Goal: Task Accomplishment & Management: Manage account settings

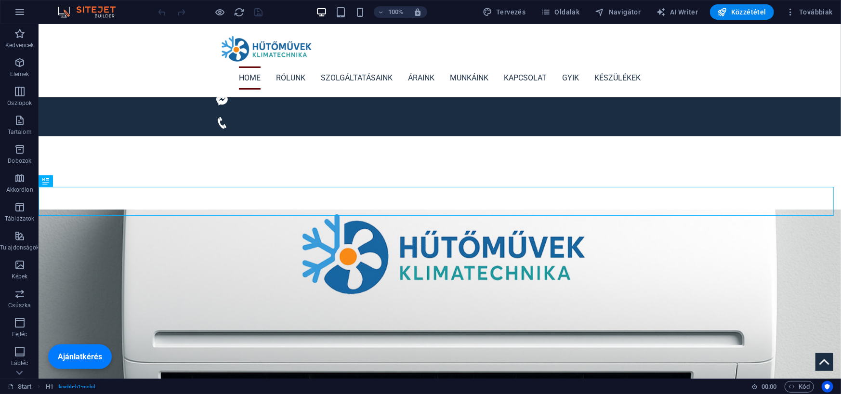
scroll to position [209, 0]
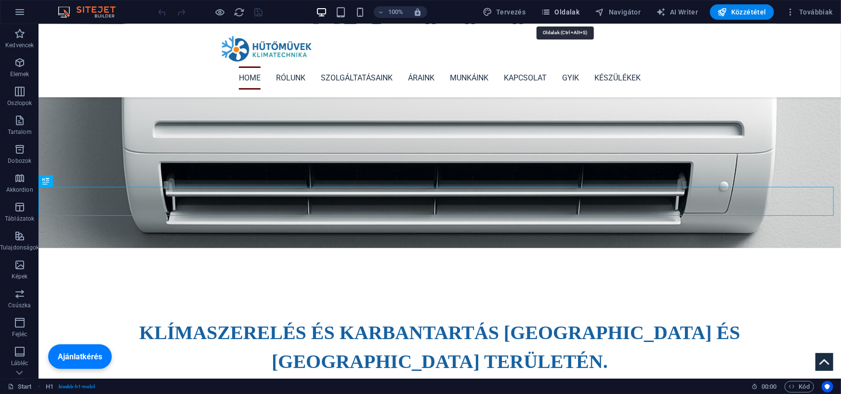
click at [568, 13] on span "Oldalak" at bounding box center [560, 12] width 39 height 10
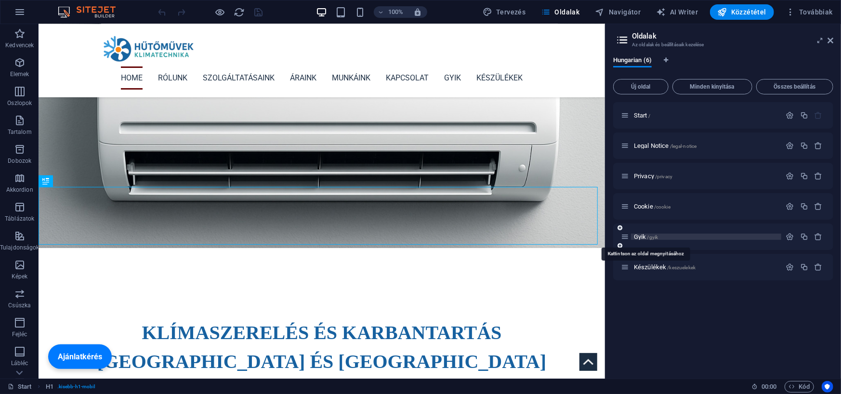
click at [640, 237] on span "Gyik /gyik" at bounding box center [646, 236] width 24 height 7
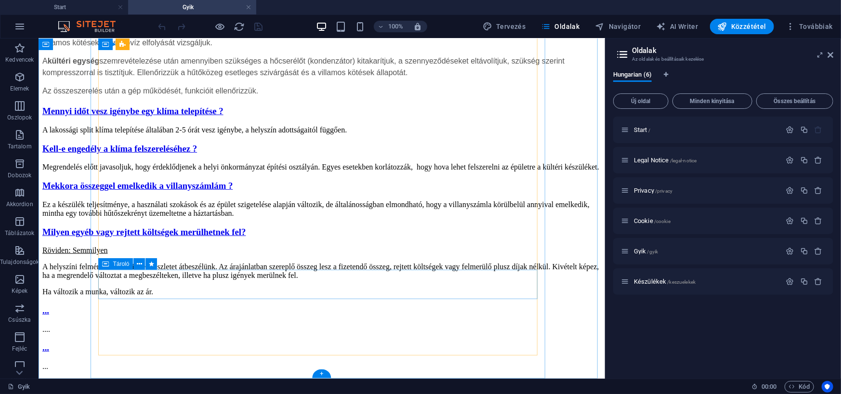
scroll to position [447, 0]
click at [159, 305] on div "..." at bounding box center [321, 310] width 558 height 11
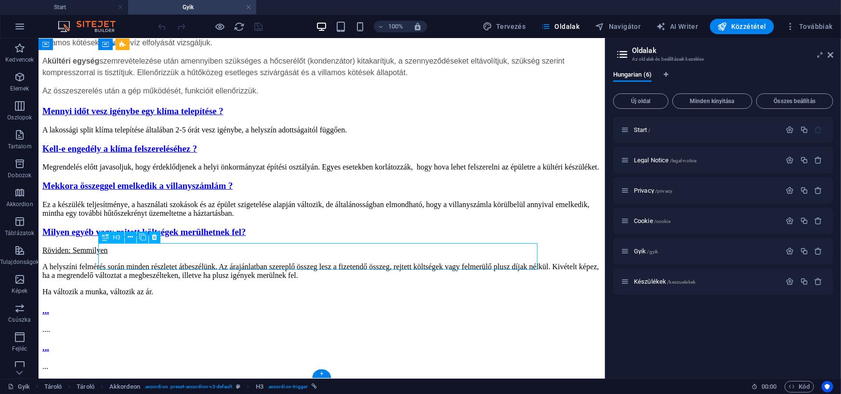
click at [159, 305] on div "..." at bounding box center [321, 310] width 558 height 11
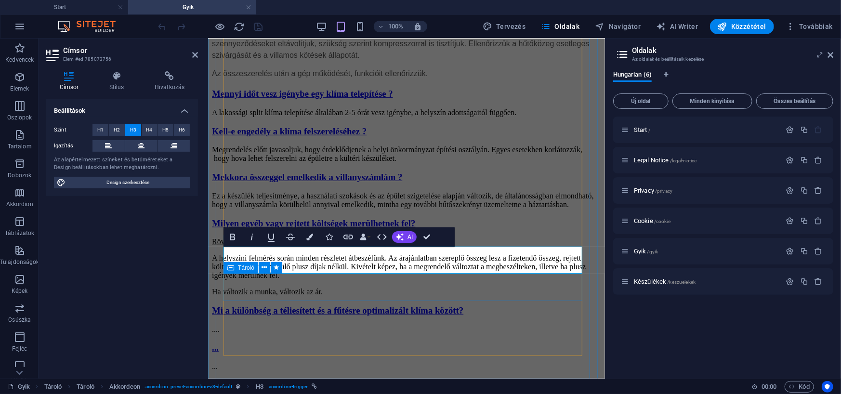
click at [323, 325] on div "...." at bounding box center [405, 329] width 389 height 9
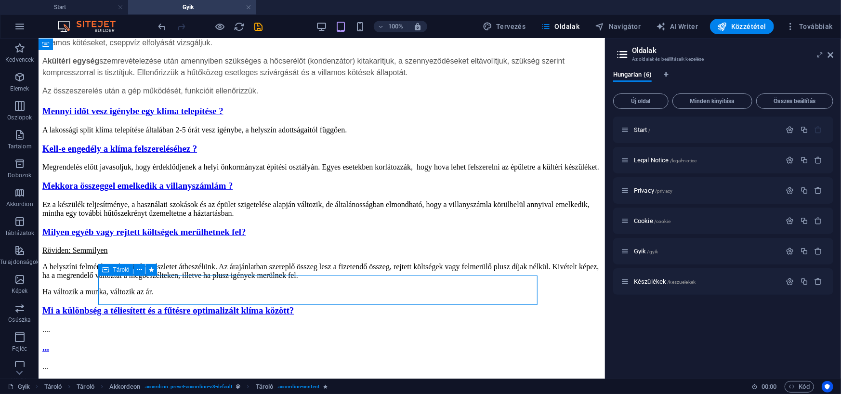
scroll to position [442, 0]
click at [158, 325] on div "...." at bounding box center [321, 329] width 558 height 9
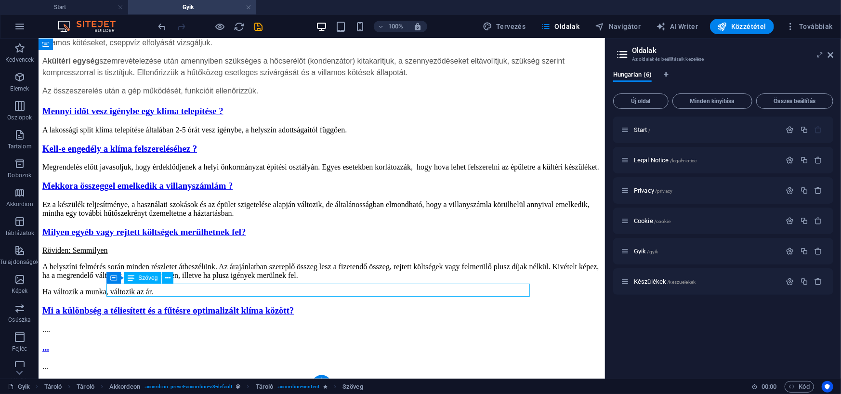
click at [158, 325] on div "...." at bounding box center [321, 329] width 558 height 9
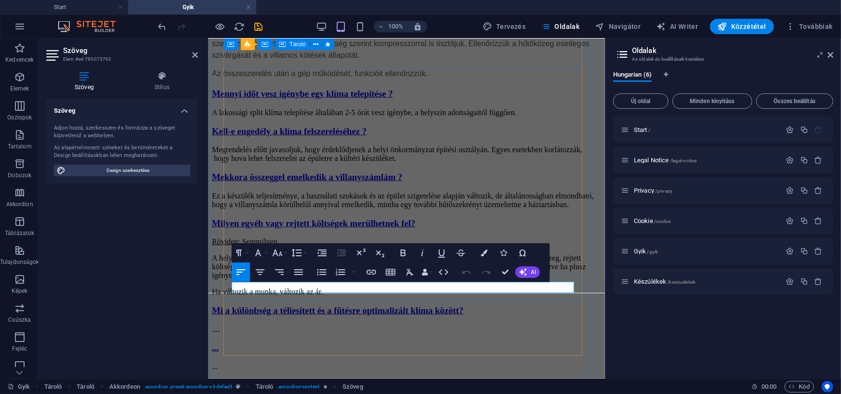
click at [295, 325] on p "...." at bounding box center [405, 329] width 389 height 9
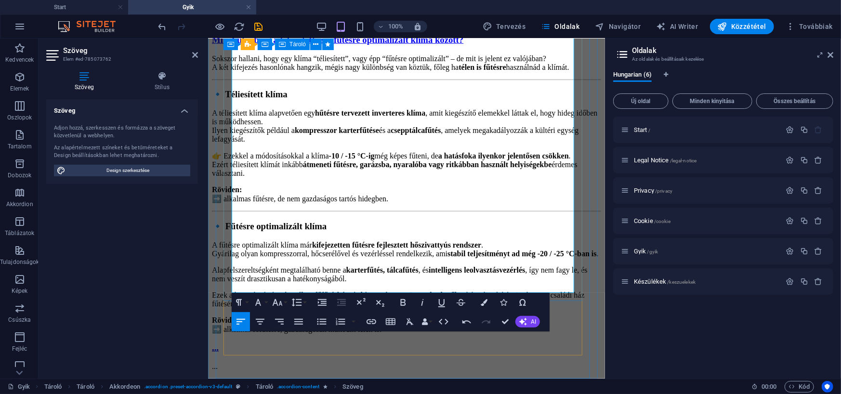
scroll to position [738, 0]
click at [461, 185] on p "Röviden: ➡️ alkalmas fűtésre, de nem gazdaságos tartós hidegben." at bounding box center [405, 194] width 389 height 18
drag, startPoint x: 588, startPoint y: 182, endPoint x: 758, endPoint y: 183, distance: 169.5
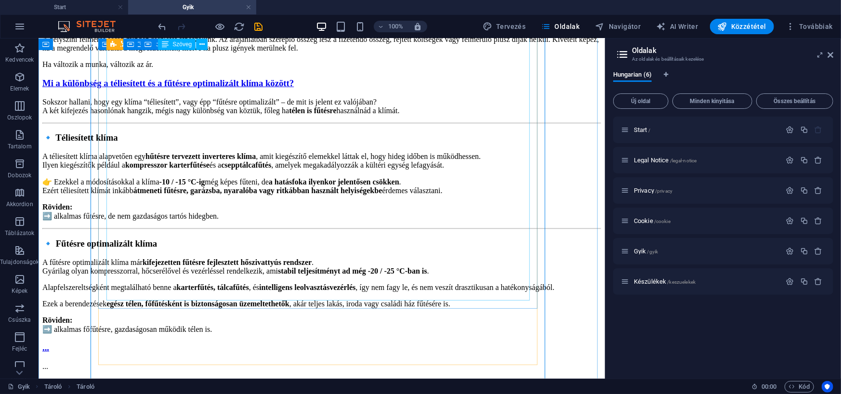
scroll to position [719, 0]
click at [219, 278] on div "Sokszor hallani, hogy egy klíma “téliesített”, vagy épp “fűtésre optimalizált” …" at bounding box center [321, 215] width 558 height 236
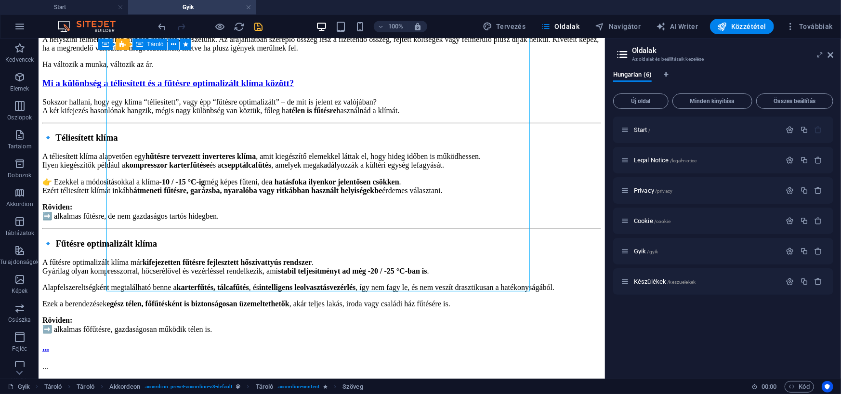
click at [257, 24] on icon "save" at bounding box center [258, 26] width 11 height 11
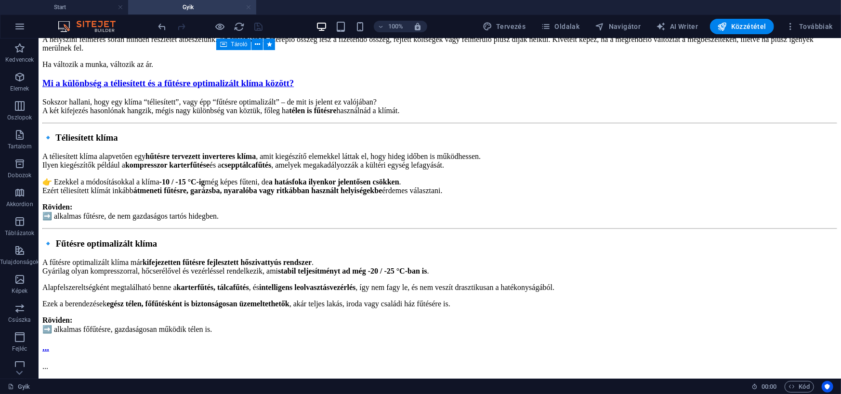
click at [250, 9] on link at bounding box center [249, 7] width 6 height 9
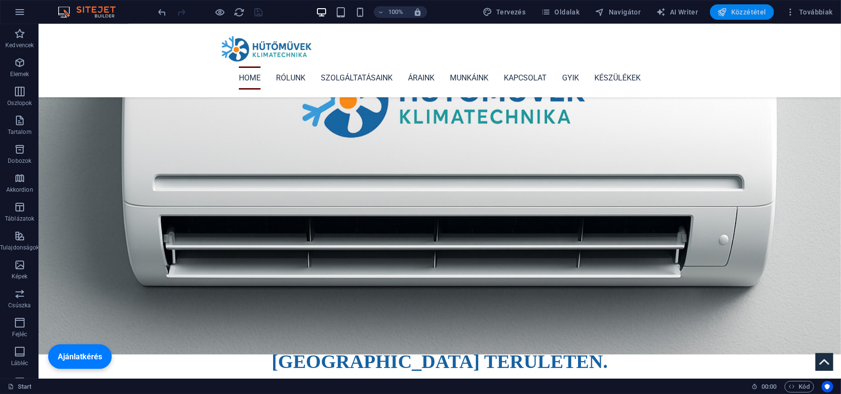
click at [746, 6] on button "Közzététel" at bounding box center [742, 11] width 64 height 15
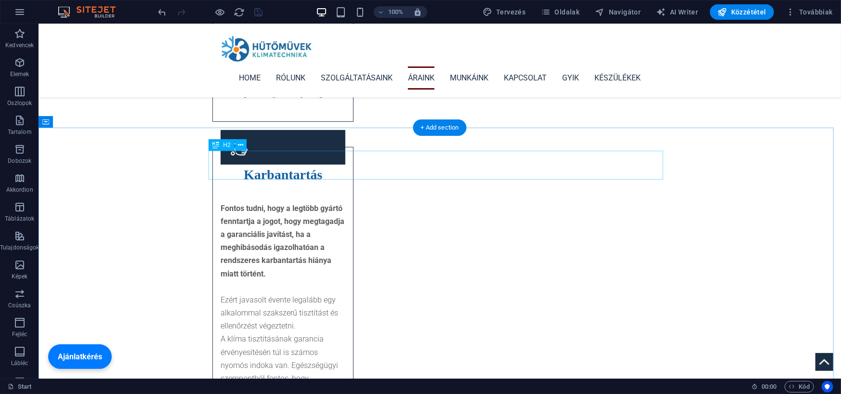
scroll to position [2696, 0]
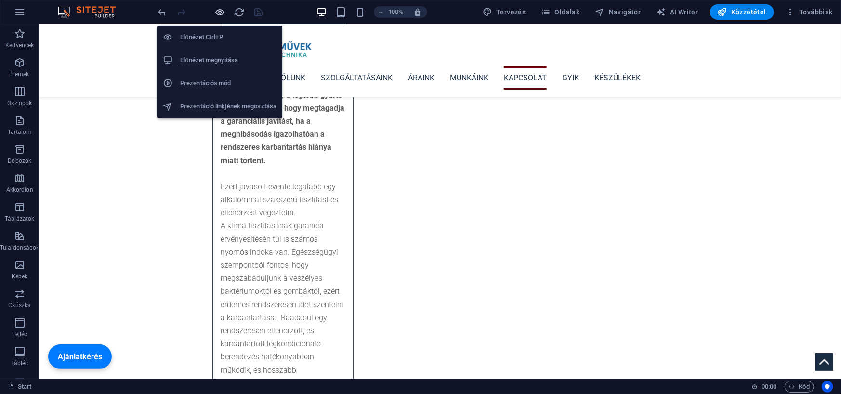
click at [219, 11] on icon "button" at bounding box center [220, 12] width 11 height 11
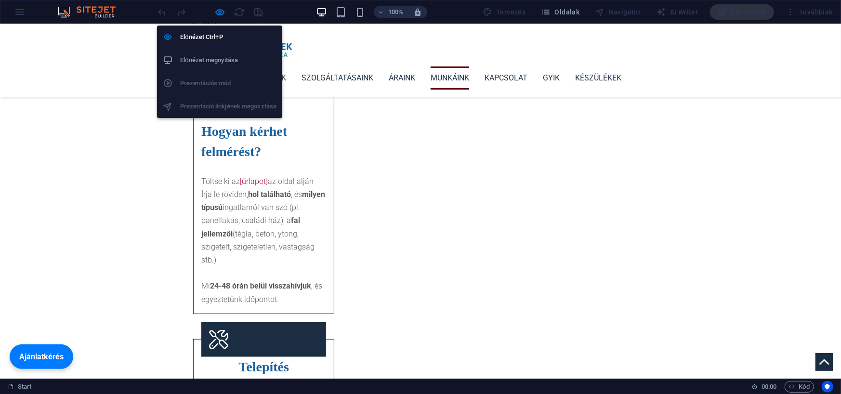
click at [220, 62] on h6 "Előnézet megnyitása" at bounding box center [228, 60] width 96 height 12
click at [222, 10] on icon "button" at bounding box center [220, 12] width 11 height 11
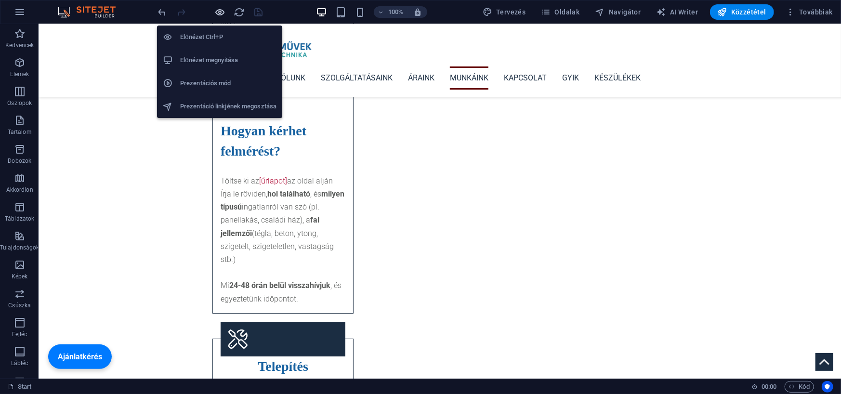
scroll to position [2696, 0]
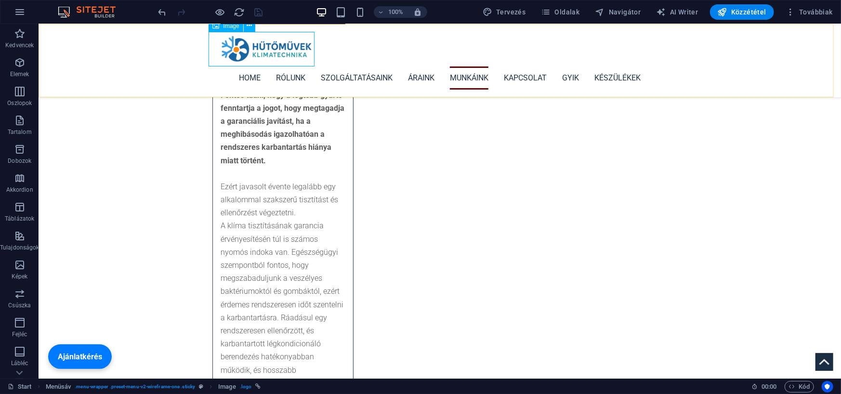
click at [221, 28] on div "Image" at bounding box center [225, 26] width 34 height 12
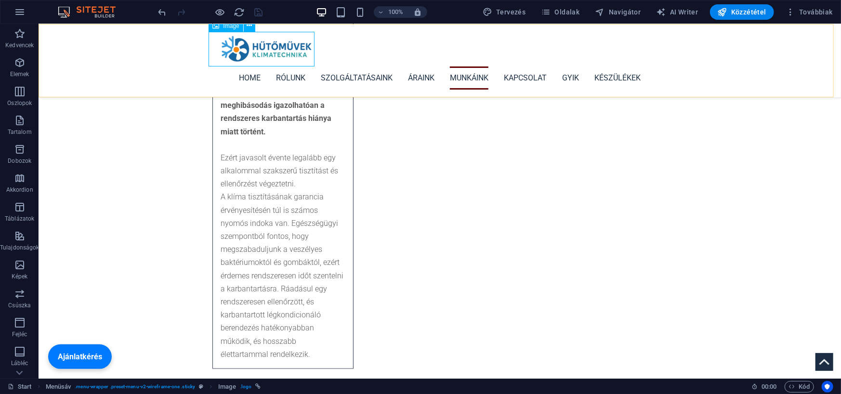
select select "px"
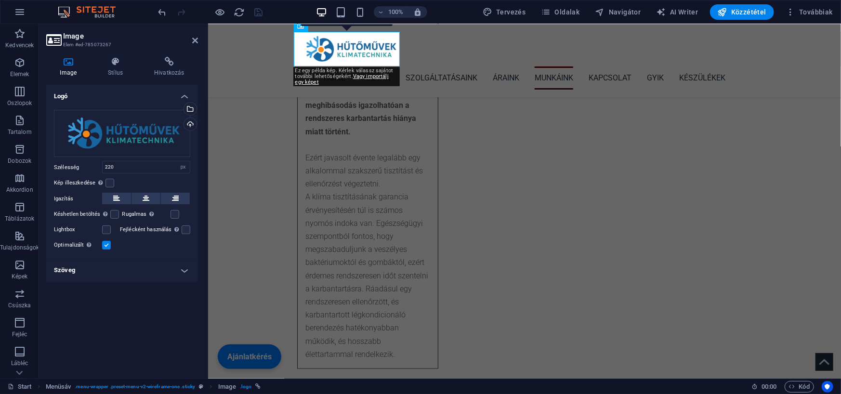
click at [181, 268] on h4 "Szöveg" at bounding box center [122, 270] width 152 height 23
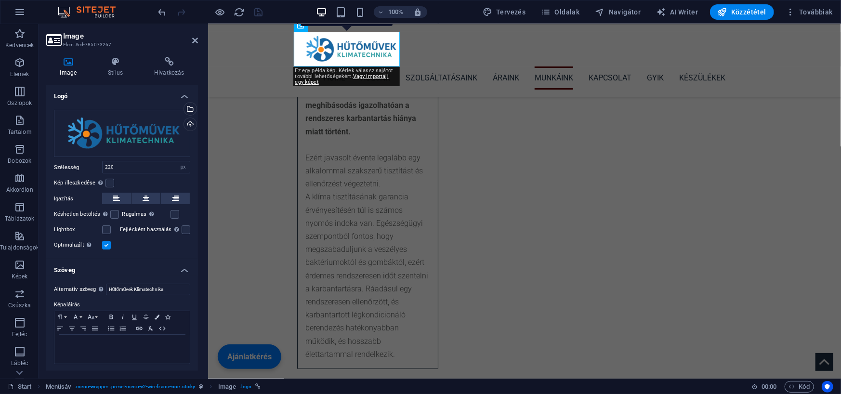
scroll to position [0, 0]
click at [117, 67] on h4 "Stílus" at bounding box center [117, 67] width 46 height 20
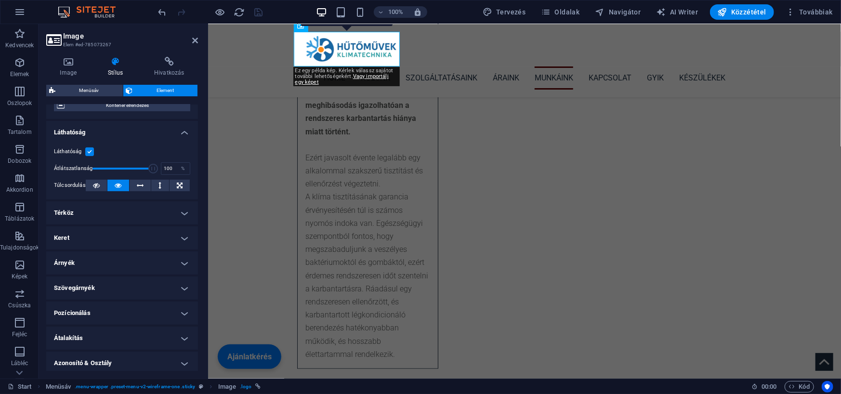
scroll to position [96, 0]
click at [153, 206] on h4 "Térköz" at bounding box center [122, 211] width 152 height 23
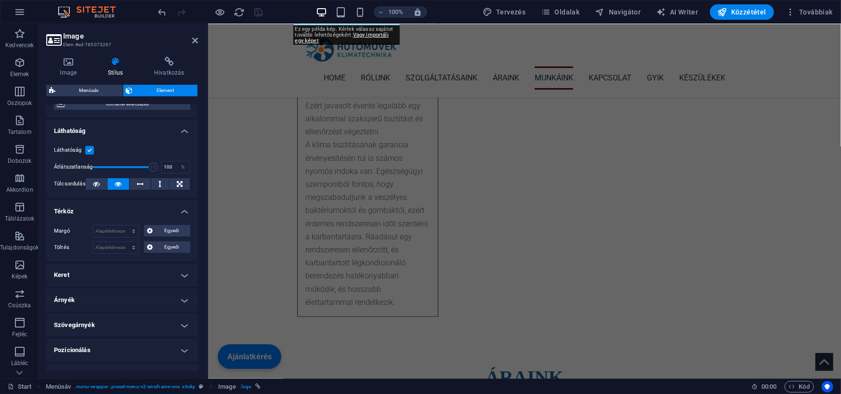
click at [153, 206] on h4 "Térköz" at bounding box center [122, 208] width 152 height 17
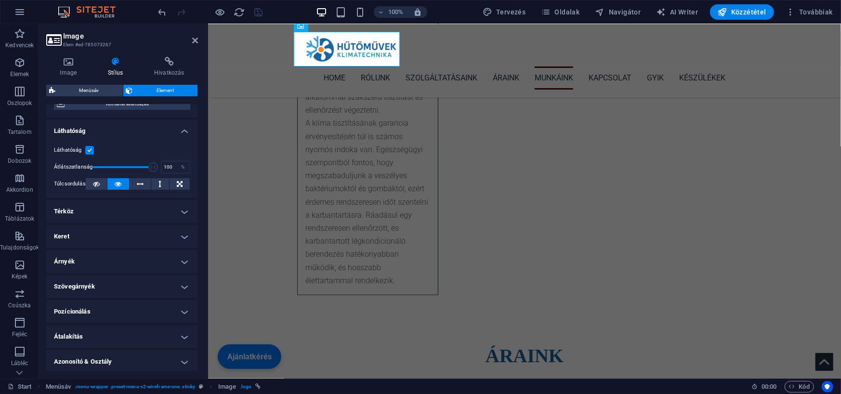
click at [132, 316] on h4 "Pozícionálás" at bounding box center [122, 311] width 152 height 23
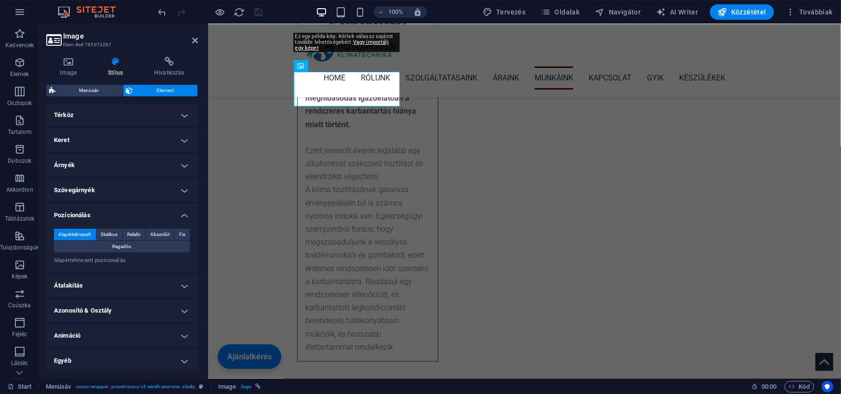
scroll to position [2725, 0]
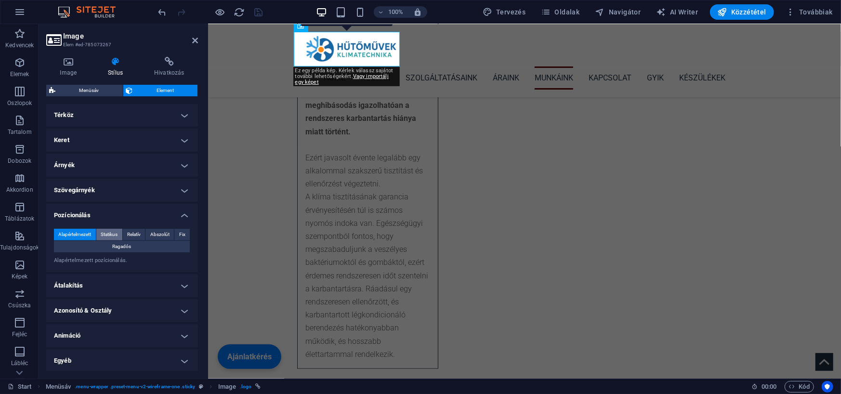
click at [112, 235] on span "Statikus" at bounding box center [109, 235] width 17 height 12
click at [133, 235] on span "Relatív" at bounding box center [133, 235] width 13 height 12
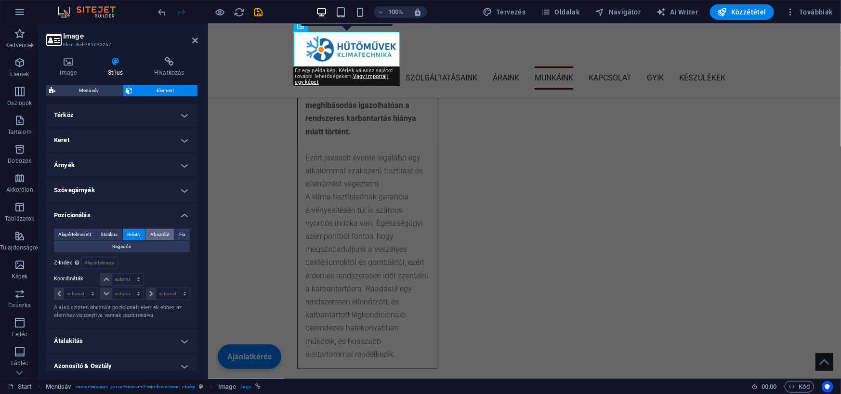
click at [154, 235] on span "Abszolút" at bounding box center [159, 235] width 19 height 12
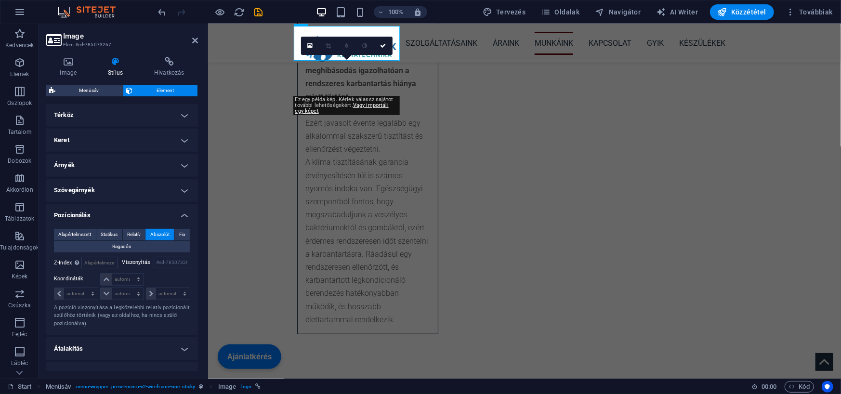
scroll to position [2690, 0]
click at [133, 234] on span "Relatív" at bounding box center [133, 235] width 13 height 12
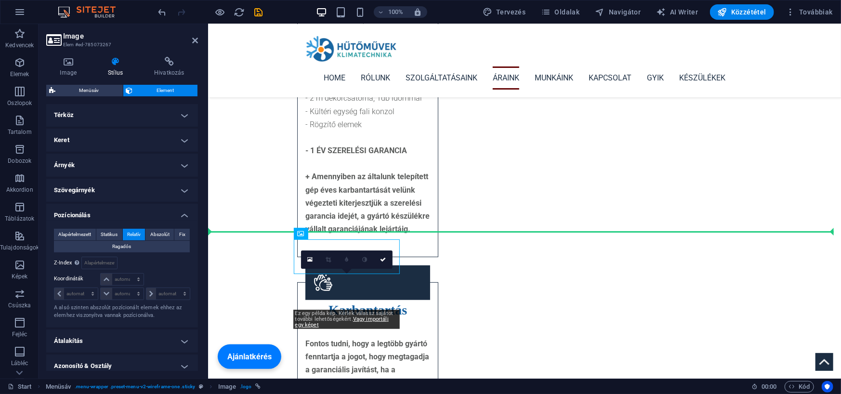
drag, startPoint x: 321, startPoint y: 58, endPoint x: 271, endPoint y: 56, distance: 50.1
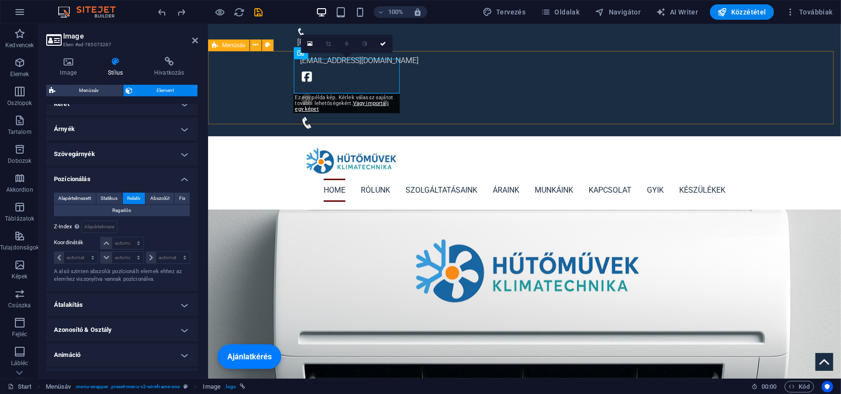
scroll to position [194, 0]
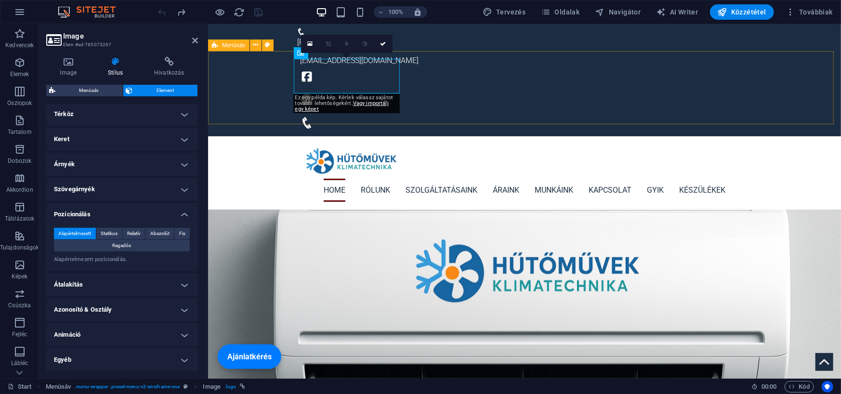
click at [426, 136] on div "Home Rólunk Szolgáltatásaink Áraink Munkáink Kapcsolat GYIK Készülékek" at bounding box center [524, 172] width 633 height 73
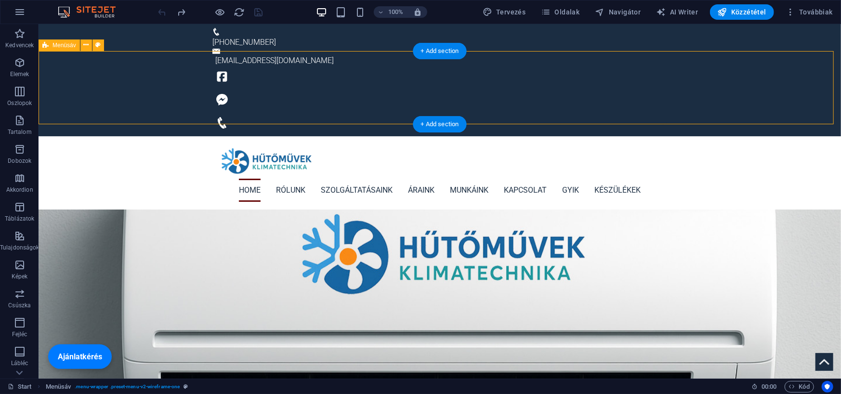
click at [124, 136] on div "Home Rólunk Szolgáltatásaink Áraink Munkáink Kapcsolat GYIK Készülékek" at bounding box center [439, 172] width 802 height 73
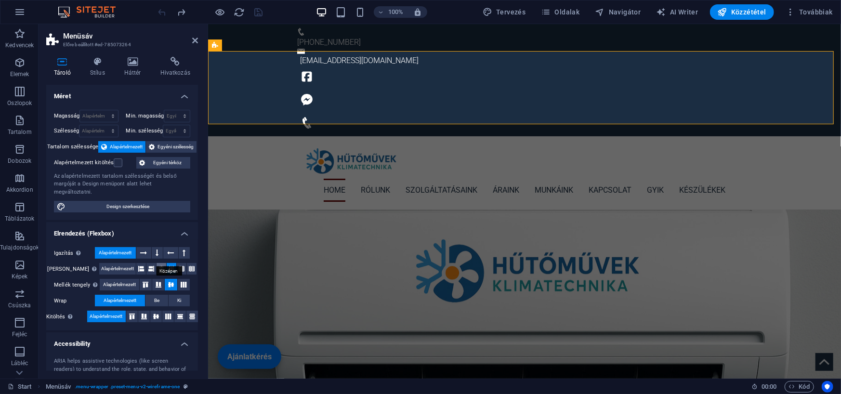
click at [158, 263] on icon at bounding box center [161, 269] width 6 height 12
click at [138, 263] on icon at bounding box center [141, 269] width 6 height 12
click at [284, 136] on div "Home Rólunk Szolgáltatásaink Áraink Munkáink Kapcsolat GYIK Készülékek" at bounding box center [524, 172] width 633 height 73
click at [162, 11] on icon "undo" at bounding box center [162, 12] width 11 height 11
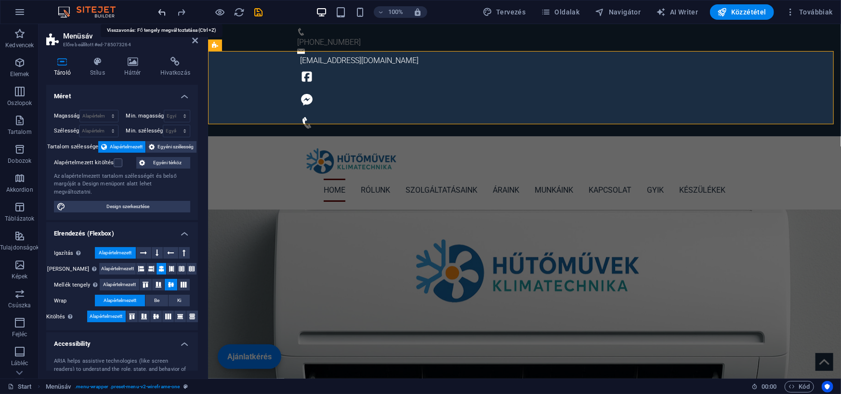
click at [162, 11] on icon "undo" at bounding box center [162, 12] width 11 height 11
click at [179, 263] on icon at bounding box center [182, 269] width 6 height 12
click at [189, 263] on icon at bounding box center [192, 269] width 6 height 12
click at [160, 263] on button at bounding box center [161, 269] width 10 height 12
click at [148, 263] on icon at bounding box center [151, 269] width 6 height 12
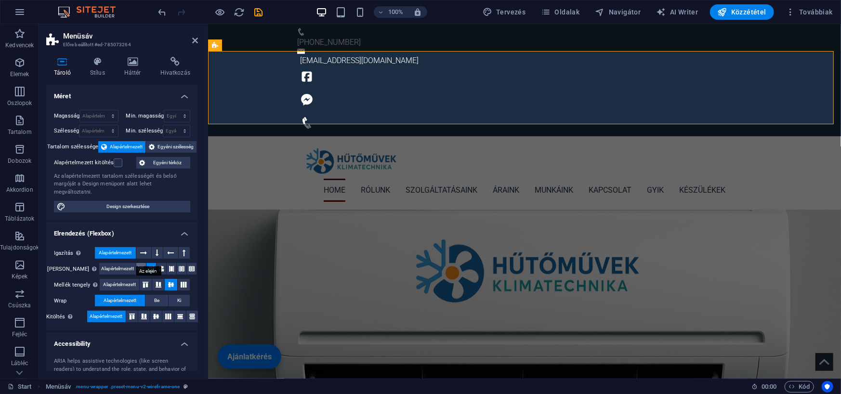
click at [138, 263] on icon at bounding box center [141, 269] width 6 height 12
click at [144, 282] on icon at bounding box center [146, 285] width 12 height 6
click at [157, 282] on icon at bounding box center [159, 285] width 12 height 6
click at [171, 282] on icon at bounding box center [171, 285] width 12 height 6
click at [186, 282] on icon at bounding box center [184, 285] width 12 height 6
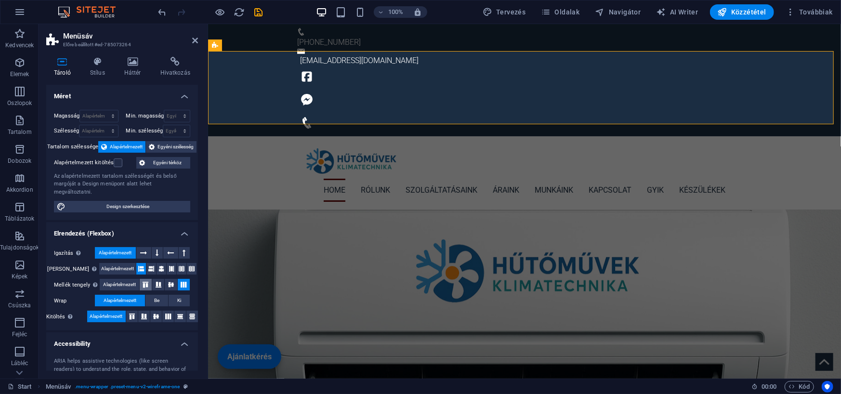
click at [149, 282] on icon at bounding box center [146, 285] width 12 height 6
click at [154, 295] on span "Be" at bounding box center [156, 301] width 5 height 12
click at [177, 295] on span "Ki" at bounding box center [179, 301] width 4 height 12
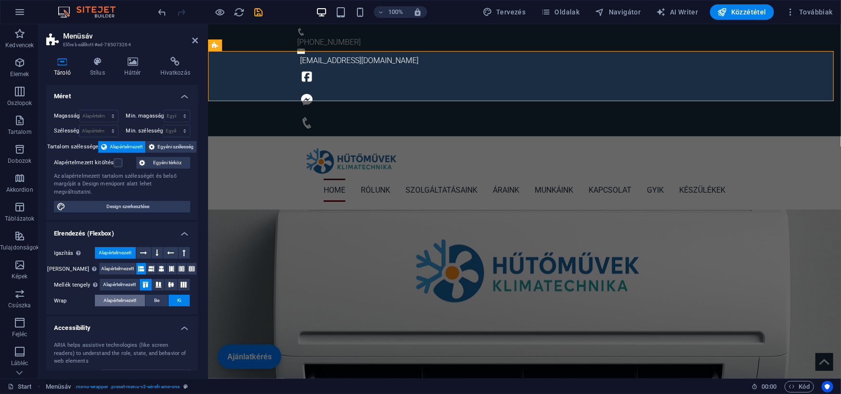
click at [130, 295] on span "Alapértelmezett" at bounding box center [120, 301] width 33 height 12
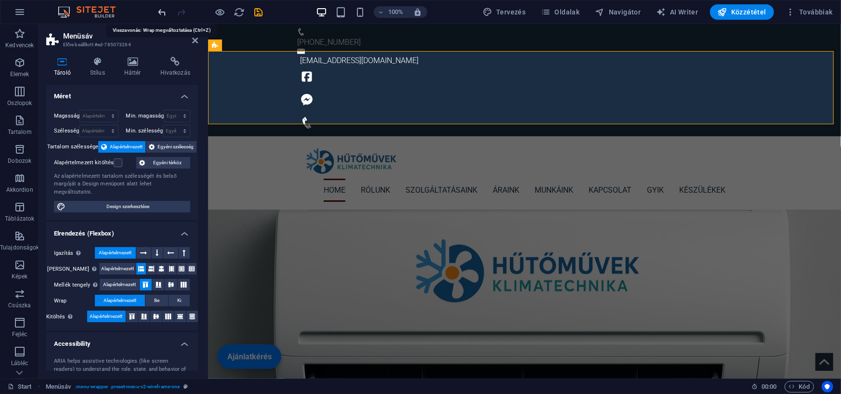
click at [163, 11] on icon "undo" at bounding box center [162, 12] width 11 height 11
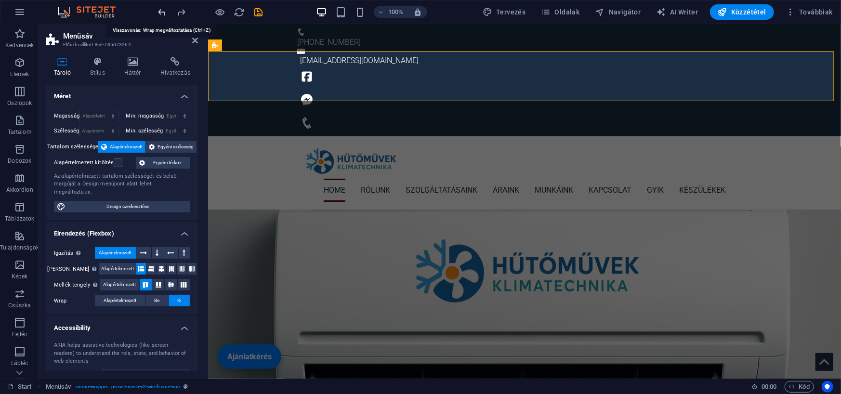
click at [163, 11] on icon "undo" at bounding box center [162, 12] width 11 height 11
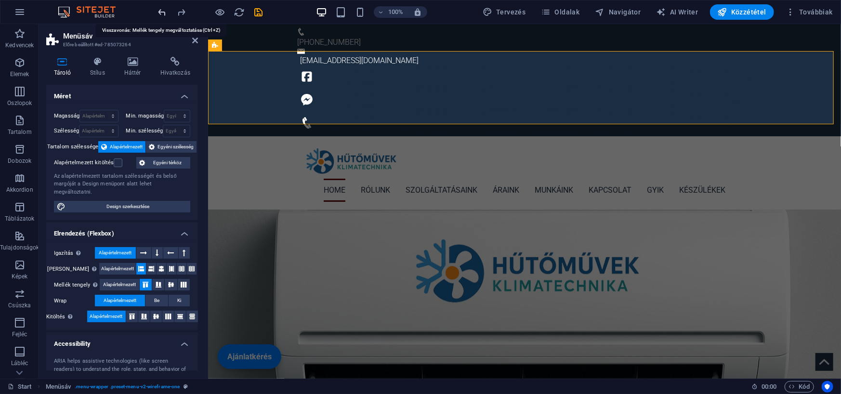
click at [163, 11] on icon "undo" at bounding box center [162, 12] width 11 height 11
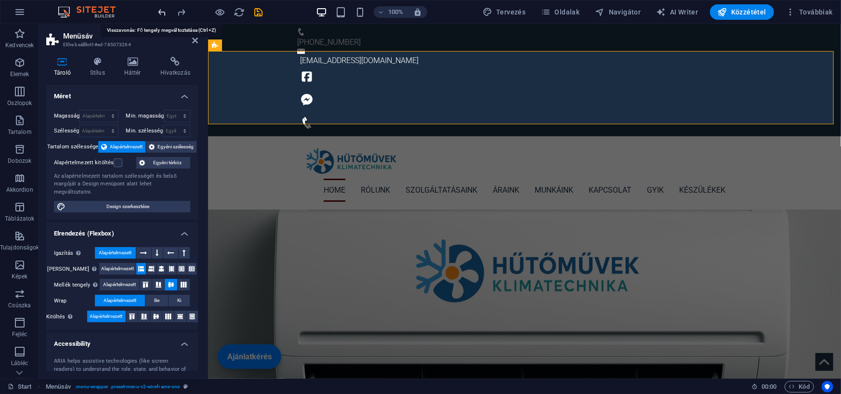
click at [163, 11] on icon "undo" at bounding box center [162, 12] width 11 height 11
click at [163, 12] on icon "undo" at bounding box center [162, 12] width 11 height 11
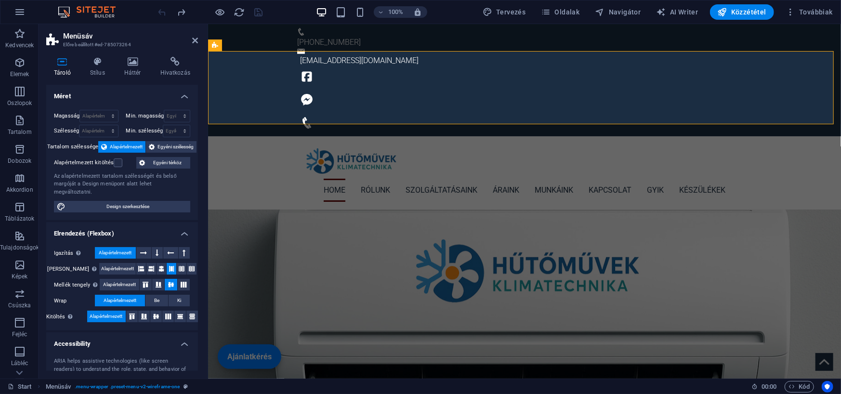
click at [163, 12] on div at bounding box center [210, 11] width 108 height 15
click at [180, 295] on button "Ki" at bounding box center [179, 301] width 21 height 12
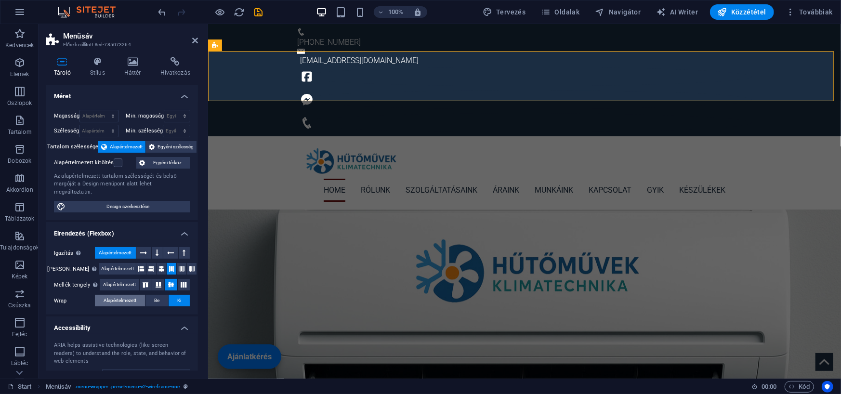
scroll to position [48, 0]
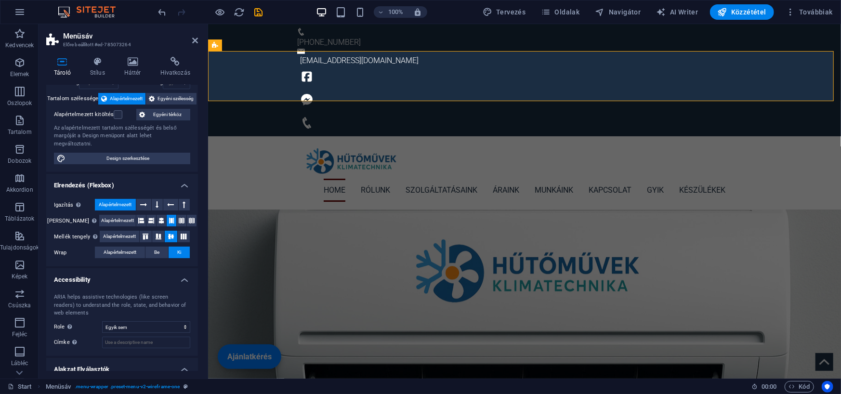
click at [61, 67] on h4 "Tároló" at bounding box center [64, 67] width 36 height 20
click at [351, 143] on figure at bounding box center [524, 160] width 454 height 35
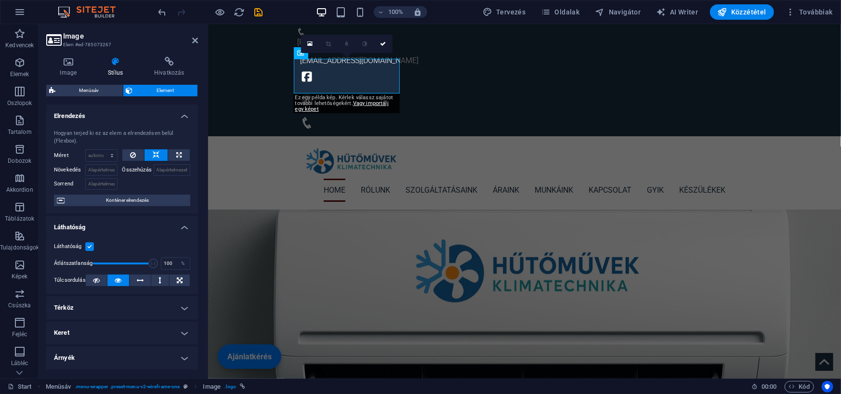
click at [141, 308] on h4 "Térköz" at bounding box center [122, 307] width 152 height 23
click at [141, 308] on h4 "Térköz" at bounding box center [122, 304] width 152 height 17
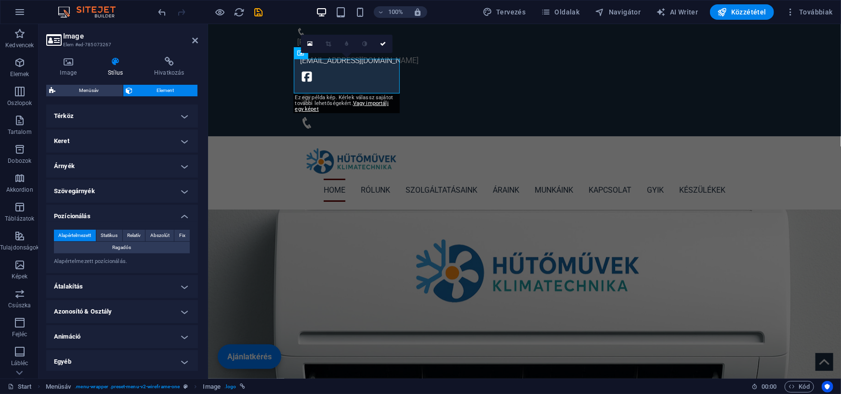
scroll to position [194, 0]
click at [112, 277] on h4 "Átalakítás" at bounding box center [122, 284] width 152 height 23
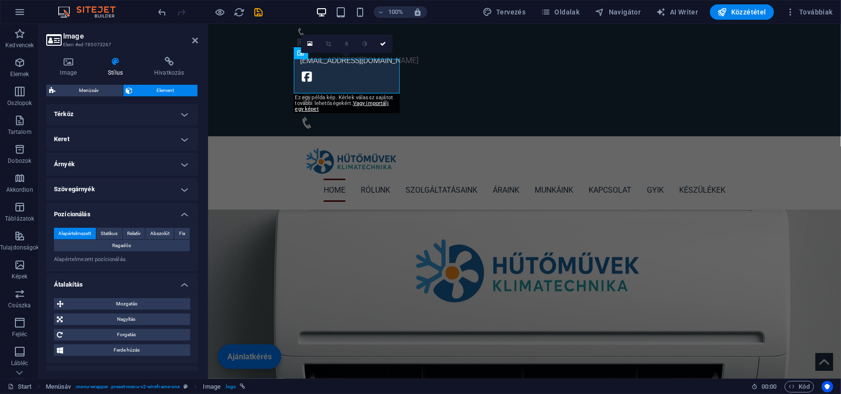
click at [112, 281] on h4 "Átalakítás" at bounding box center [122, 281] width 152 height 17
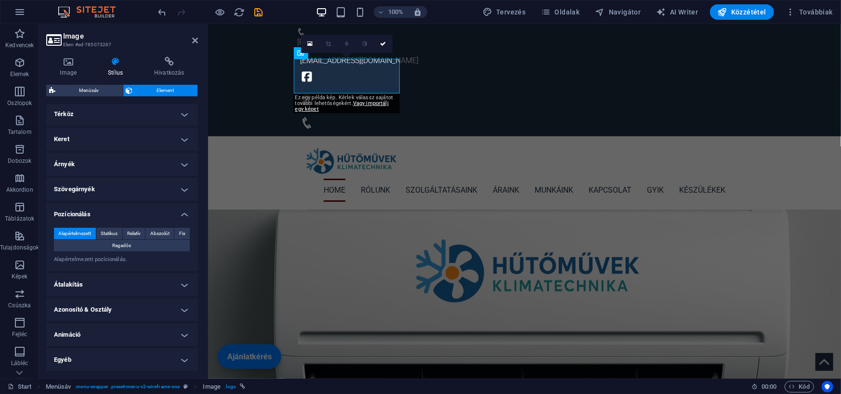
click at [105, 341] on h4 "Animáció" at bounding box center [122, 334] width 152 height 23
click at [109, 329] on h4 "Animáció" at bounding box center [122, 331] width 152 height 17
click at [75, 117] on h4 "Térköz" at bounding box center [122, 114] width 152 height 23
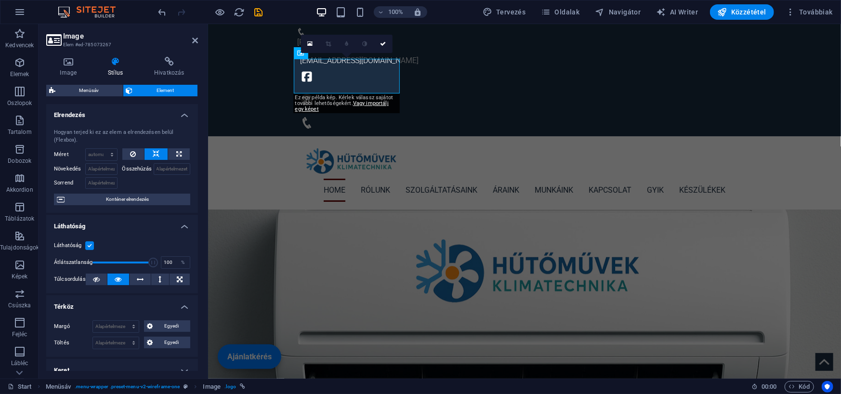
scroll to position [0, 0]
click at [76, 68] on h4 "Image" at bounding box center [70, 67] width 48 height 20
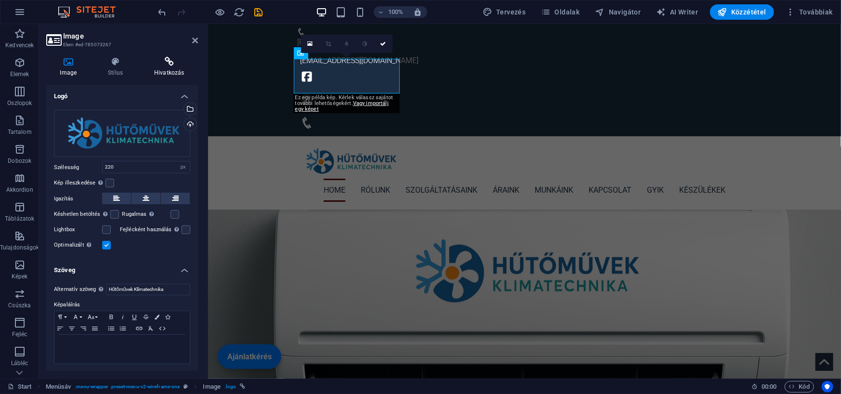
click at [169, 67] on h4 "Hivatkozás" at bounding box center [169, 67] width 57 height 20
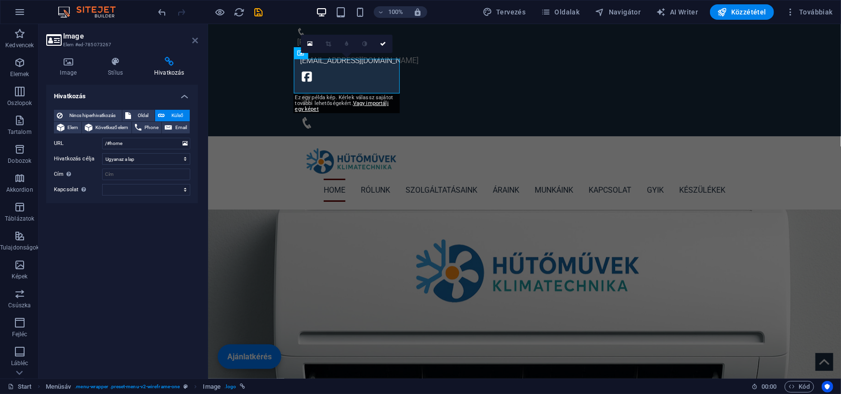
click at [197, 43] on icon at bounding box center [195, 41] width 6 height 8
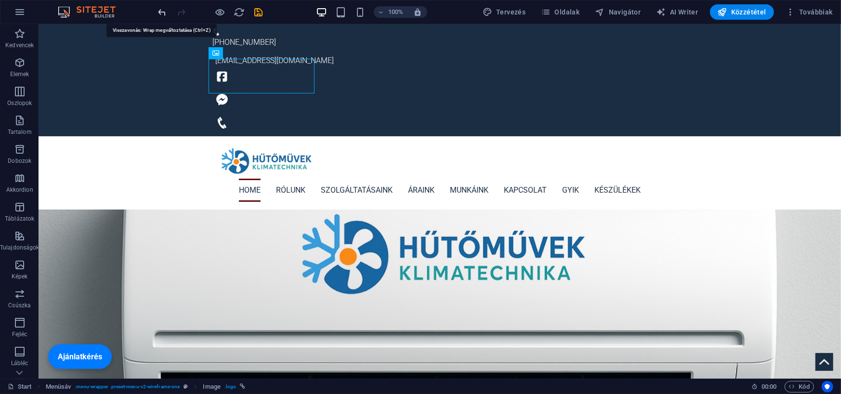
click at [161, 9] on icon "undo" at bounding box center [162, 12] width 11 height 11
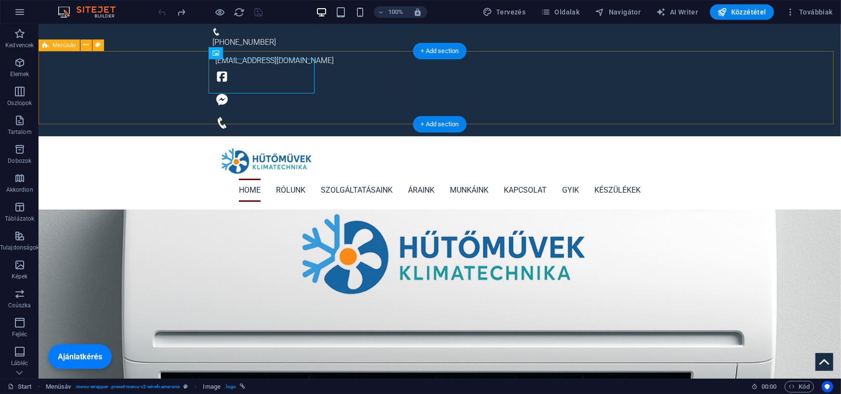
click at [105, 136] on div "Home Rólunk Szolgáltatásaink Áraink Munkáink Kapcsolat GYIK Készülékek" at bounding box center [439, 172] width 802 height 73
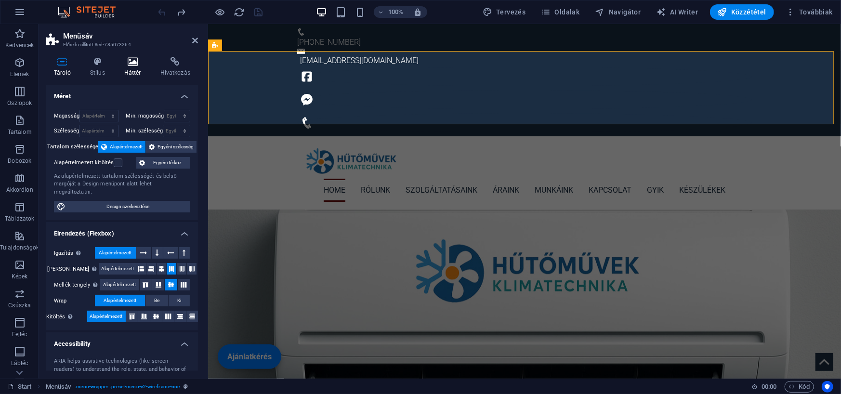
click at [132, 65] on icon at bounding box center [133, 62] width 32 height 10
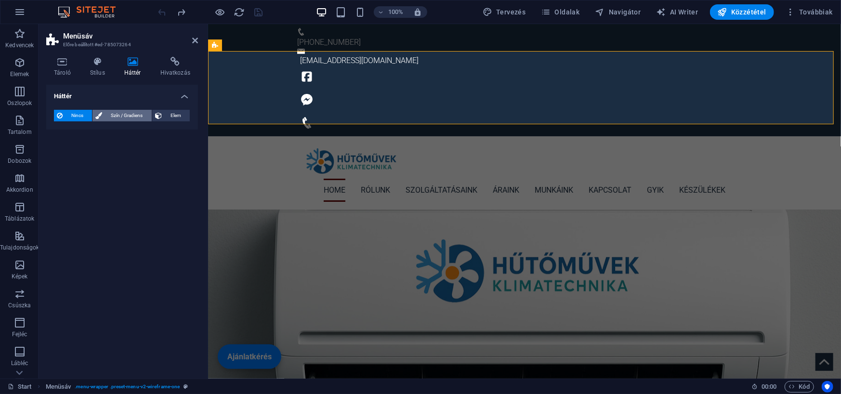
click at [117, 110] on span "Szín / Gradiens" at bounding box center [126, 116] width 43 height 12
click at [166, 110] on span "Elem" at bounding box center [176, 116] width 22 height 12
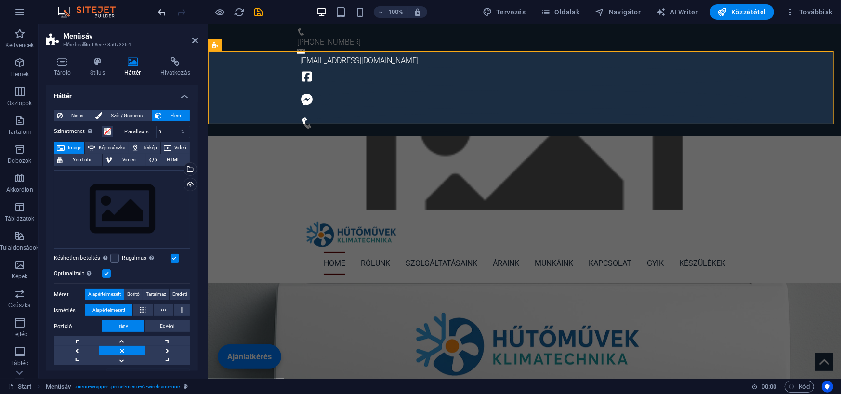
click at [161, 13] on icon "undo" at bounding box center [162, 12] width 11 height 11
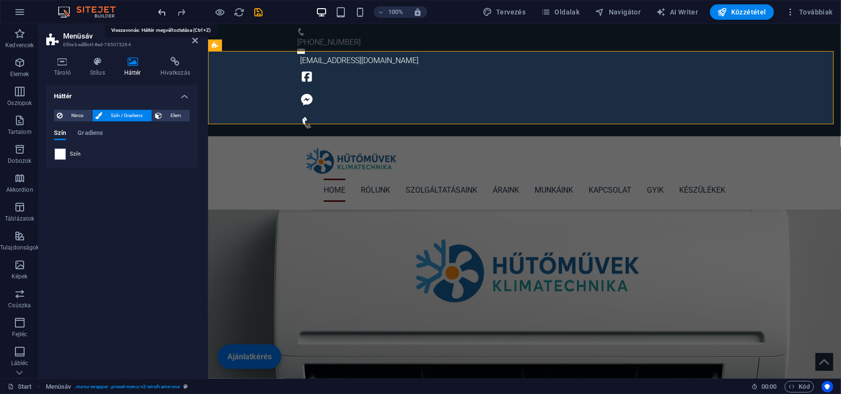
click at [161, 13] on icon "undo" at bounding box center [162, 12] width 11 height 11
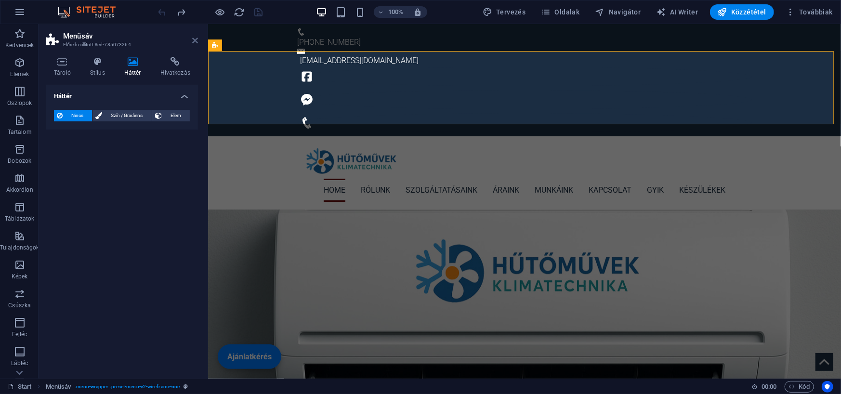
click at [193, 44] on icon at bounding box center [195, 41] width 6 height 8
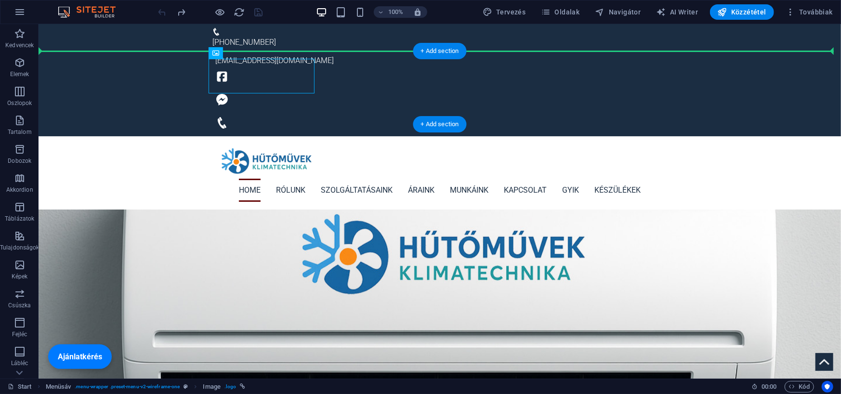
drag, startPoint x: 258, startPoint y: 72, endPoint x: 139, endPoint y: 81, distance: 119.3
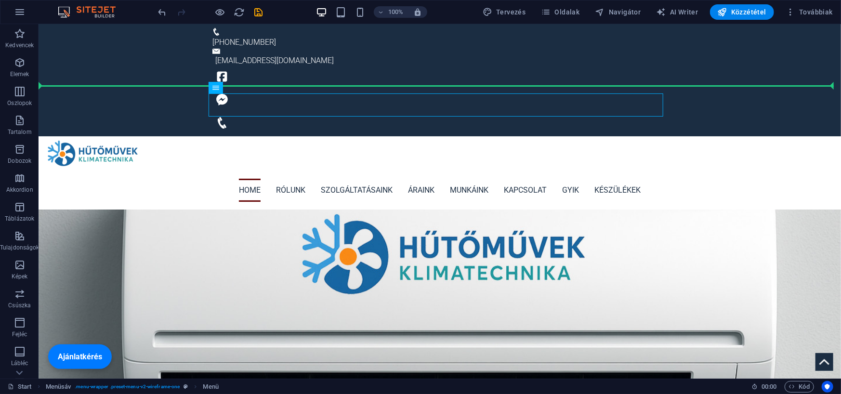
drag, startPoint x: 257, startPoint y: 113, endPoint x: 226, endPoint y: 68, distance: 54.2
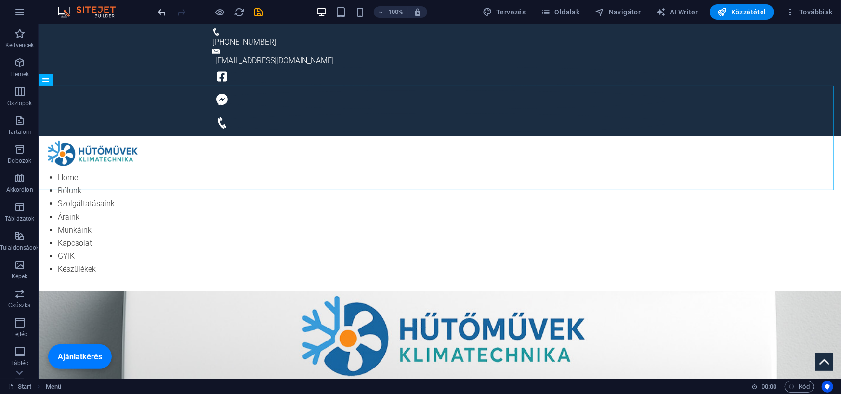
click at [163, 10] on icon "undo" at bounding box center [162, 12] width 11 height 11
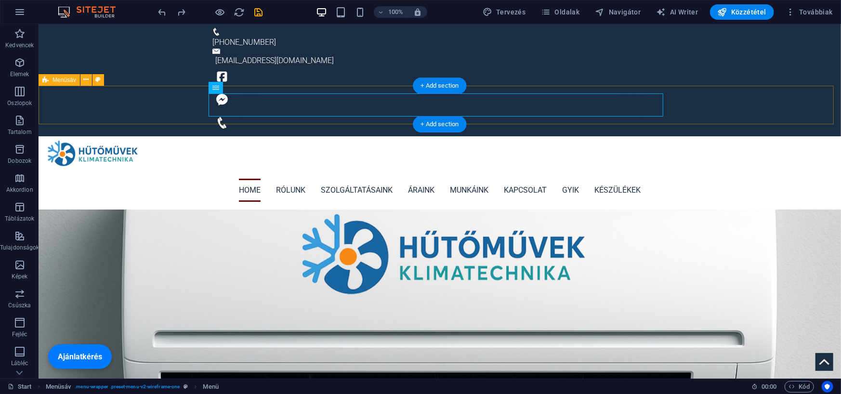
click at [85, 170] on div "Home Rólunk Szolgáltatásaink Áraink Munkáink Kapcsolat GYIK Készülékek" at bounding box center [439, 189] width 802 height 39
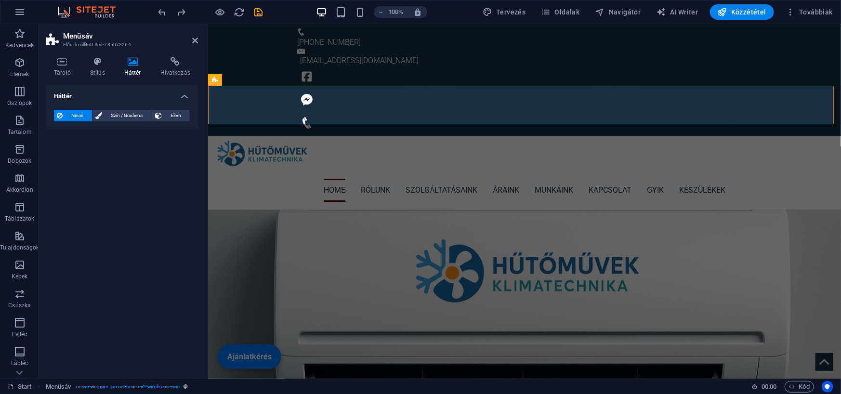
click at [130, 71] on h4 "Háttér" at bounding box center [135, 67] width 36 height 20
click at [172, 111] on span "Elem" at bounding box center [176, 116] width 22 height 12
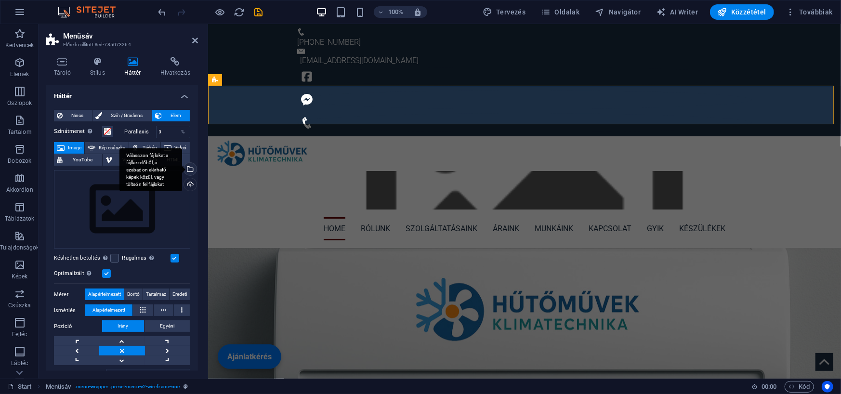
click at [191, 168] on div "Válasszon fájlokat a fájlkezelőből, a szabadon elérhető képek közül, vagy tölts…" at bounding box center [189, 170] width 14 height 14
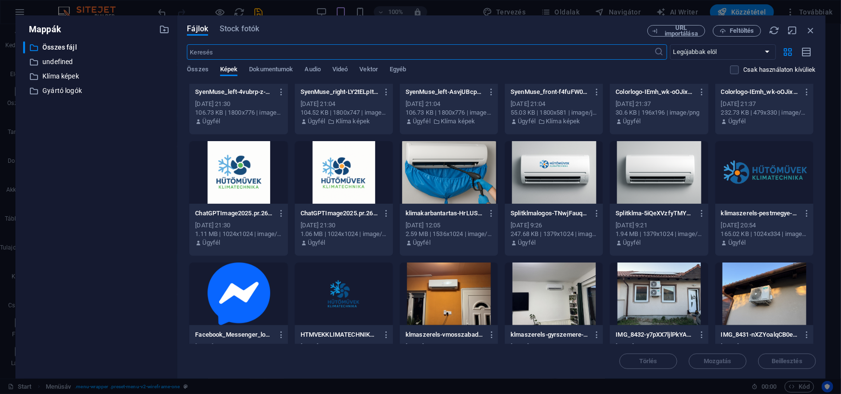
scroll to position [481, 0]
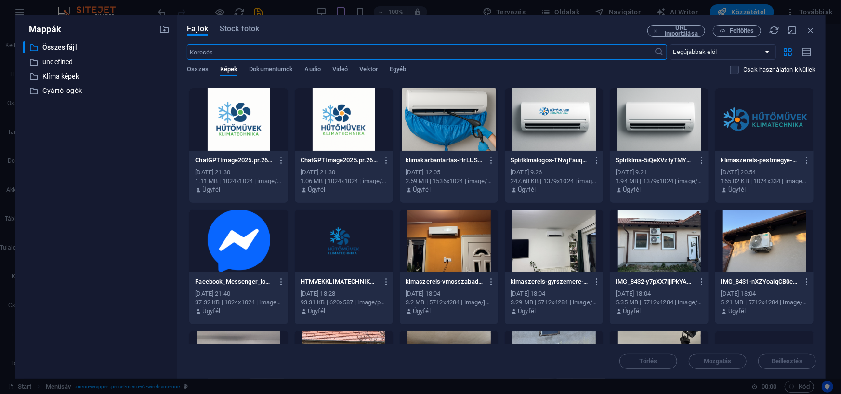
click at [764, 116] on div at bounding box center [764, 119] width 98 height 63
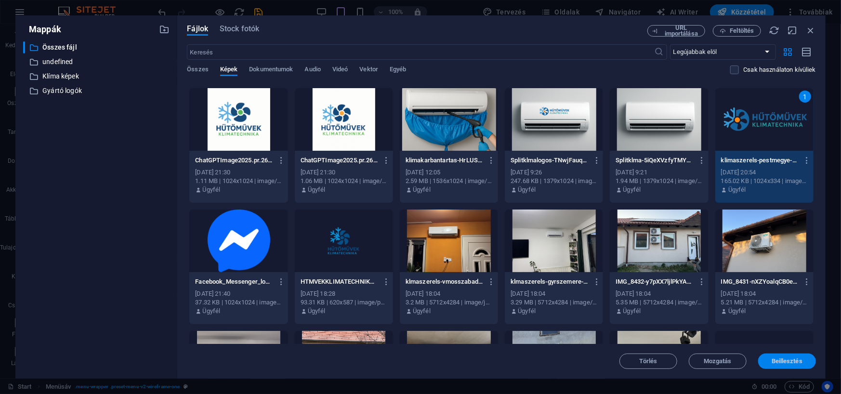
drag, startPoint x: 796, startPoint y: 362, endPoint x: 430, endPoint y: 304, distance: 370.8
click at [796, 362] on span "Beillesztés" at bounding box center [786, 361] width 31 height 6
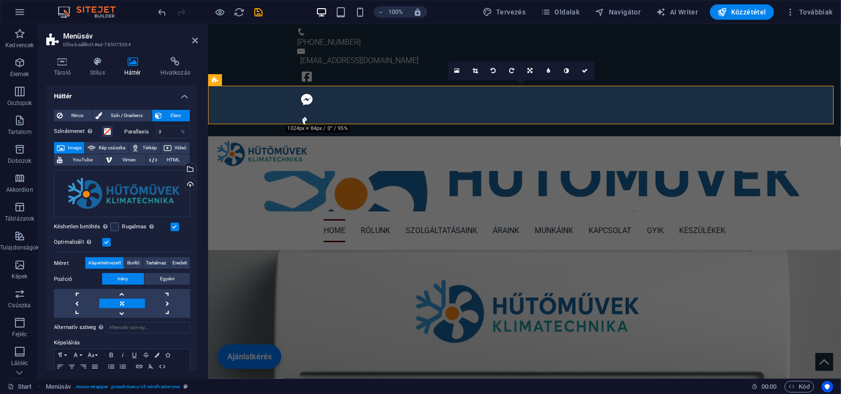
click at [106, 239] on label at bounding box center [106, 242] width 9 height 9
click at [0, 0] on input "Optimalizált A képek tömörítése az oldal sebességének javítása érdekében történ…" at bounding box center [0, 0] width 0 height 0
click at [108, 239] on label at bounding box center [106, 242] width 9 height 9
click at [0, 0] on input "Optimalizált A képek tömörítése az oldal sebességének javítása érdekében történ…" at bounding box center [0, 0] width 0 height 0
click at [174, 227] on label at bounding box center [174, 226] width 9 height 9
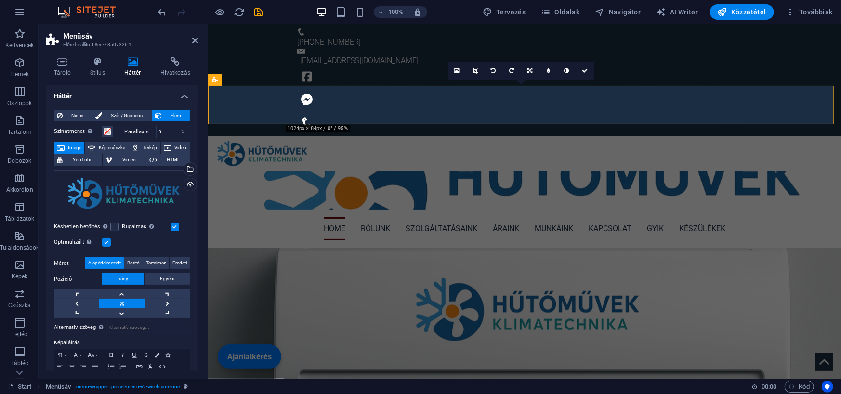
click at [0, 0] on input "Rugalmas Automatikusan betölti a retina képet és az okostelefonra optimalizált …" at bounding box center [0, 0] width 0 height 0
click at [174, 227] on label at bounding box center [174, 226] width 9 height 9
click at [0, 0] on input "Rugalmas Automatikusan betölti a retina képet és az okostelefonra optimalizált …" at bounding box center [0, 0] width 0 height 0
click at [129, 261] on span "Borító" at bounding box center [133, 263] width 13 height 12
click at [156, 263] on span "Tartalmaz" at bounding box center [156, 263] width 20 height 12
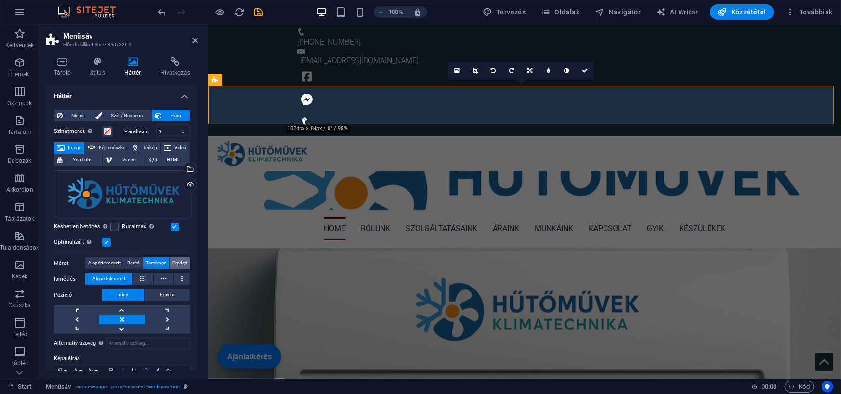
click at [176, 263] on span "Eredeti" at bounding box center [179, 263] width 14 height 12
click at [111, 263] on span "Alapértelmezett" at bounding box center [104, 263] width 33 height 12
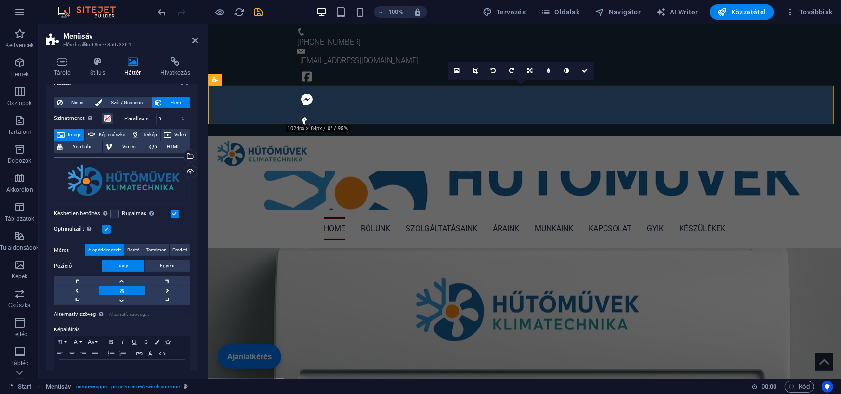
scroll to position [0, 0]
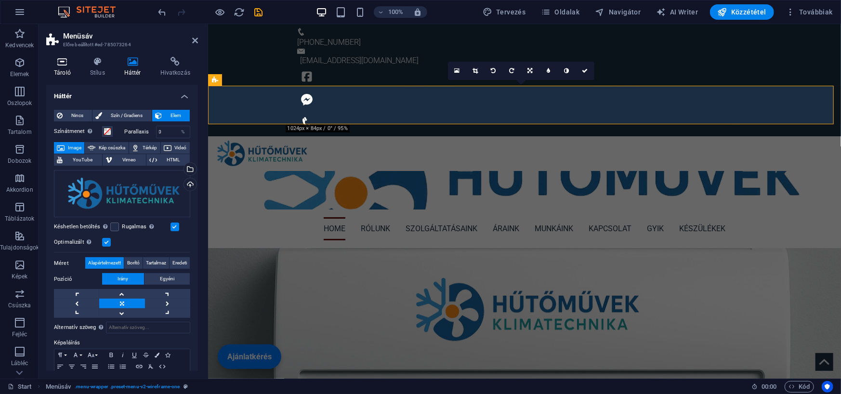
click at [65, 65] on icon at bounding box center [62, 62] width 32 height 10
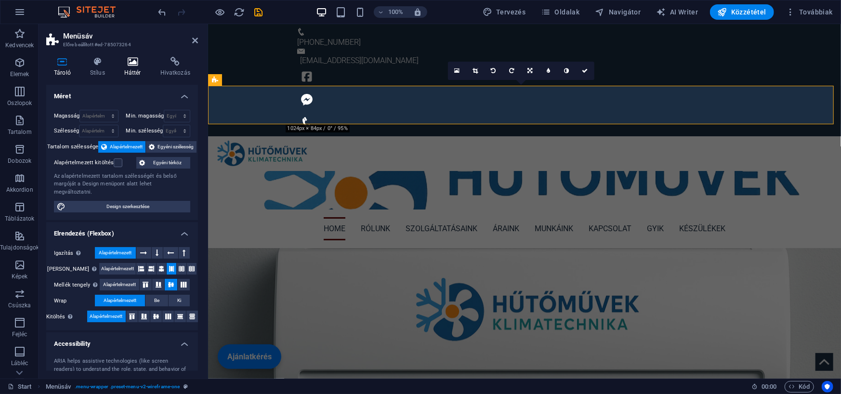
click at [132, 65] on icon at bounding box center [133, 62] width 32 height 10
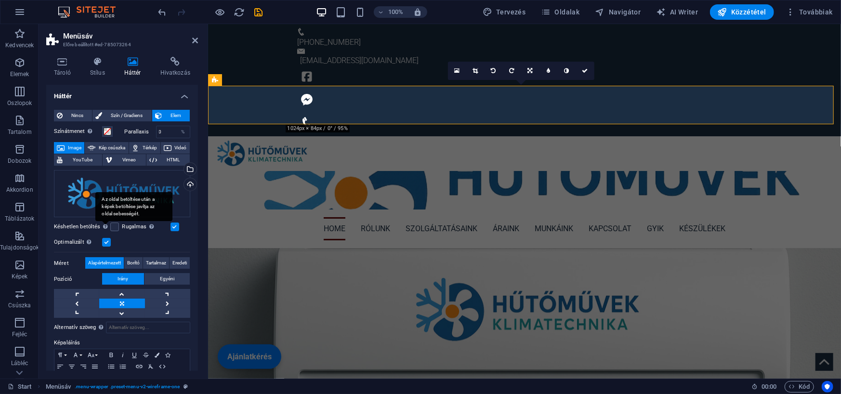
click at [106, 221] on div "Az oldal betöltése után a képek betöltése javítja az oldal sebességét." at bounding box center [133, 206] width 77 height 29
click at [0, 0] on input "Késhetlen betöltés Az oldal betöltése után a képek betöltése javítja az oldal s…" at bounding box center [0, 0] width 0 height 0
click at [112, 226] on label at bounding box center [114, 226] width 9 height 9
click at [0, 0] on input "Késhetlen betöltés Az oldal betöltése után a képek betöltése javítja az oldal s…" at bounding box center [0, 0] width 0 height 0
click at [112, 226] on label at bounding box center [114, 226] width 9 height 9
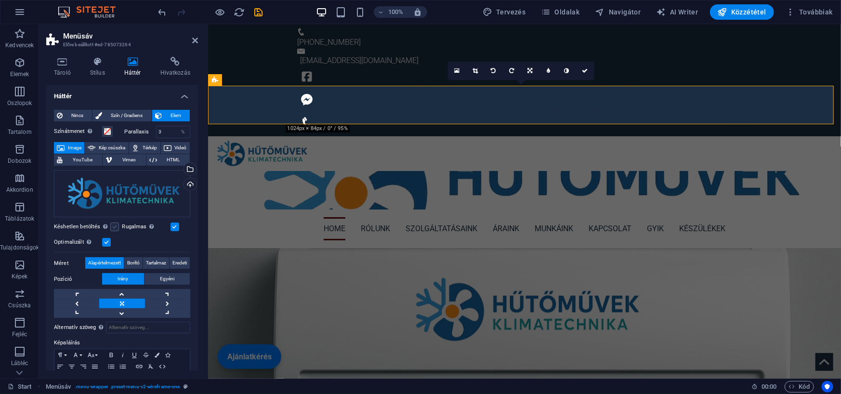
click at [0, 0] on input "Késhetlen betöltés Az oldal betöltése után a képek betöltése javítja az oldal s…" at bounding box center [0, 0] width 0 height 0
click at [170, 226] on label at bounding box center [174, 226] width 9 height 9
click at [0, 0] on input "Rugalmas Automatikusan betölti a retina képet és az okostelefonra optimalizált …" at bounding box center [0, 0] width 0 height 0
click at [106, 239] on label at bounding box center [106, 242] width 9 height 9
click at [0, 0] on input "Optimalizált A képek tömörítése az oldal sebességének javítása érdekében történ…" at bounding box center [0, 0] width 0 height 0
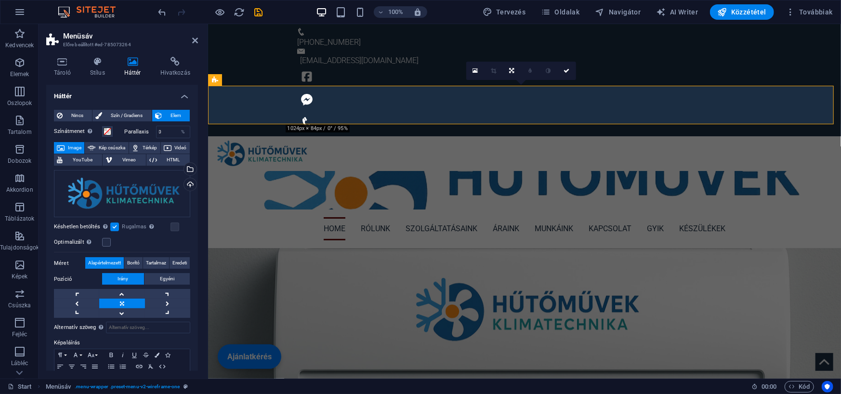
click at [113, 226] on label at bounding box center [114, 226] width 9 height 9
click at [0, 0] on input "Késhetlen betöltés Az oldal betöltése után a képek betöltése javítja az oldal s…" at bounding box center [0, 0] width 0 height 0
click at [76, 301] on link at bounding box center [76, 304] width 45 height 10
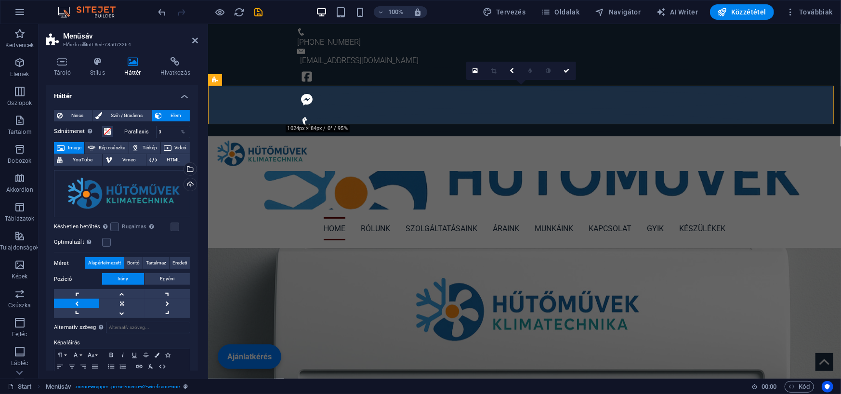
click at [76, 301] on link at bounding box center [76, 304] width 45 height 10
click at [76, 300] on link at bounding box center [76, 304] width 45 height 10
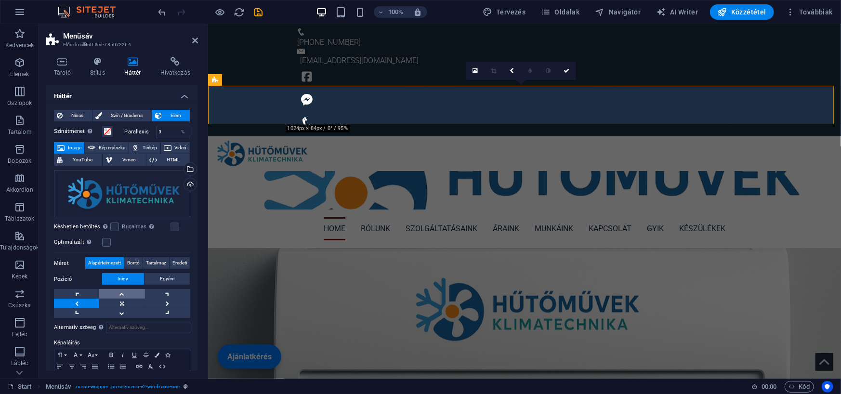
click at [118, 293] on link at bounding box center [121, 294] width 45 height 10
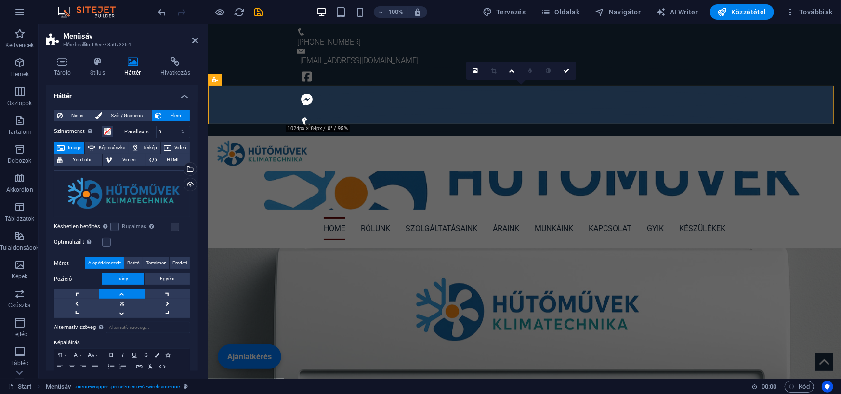
click at [118, 292] on link at bounding box center [121, 294] width 45 height 10
click at [122, 303] on link at bounding box center [121, 304] width 45 height 10
click at [164, 276] on span "Egyéni" at bounding box center [167, 279] width 14 height 12
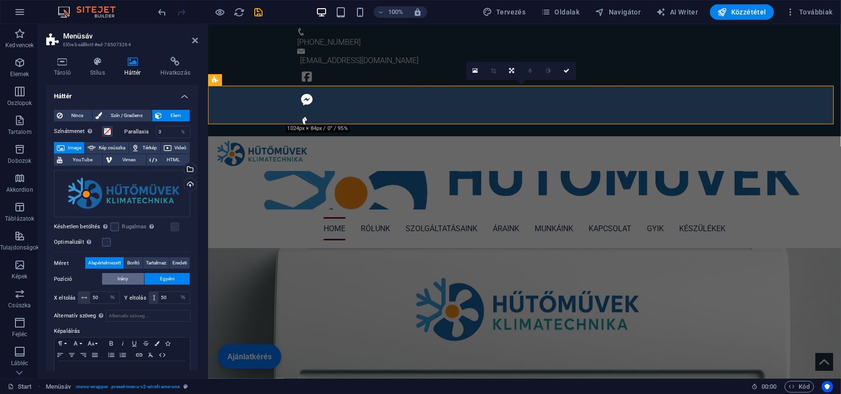
click at [122, 277] on span "Irány" at bounding box center [122, 279] width 11 height 12
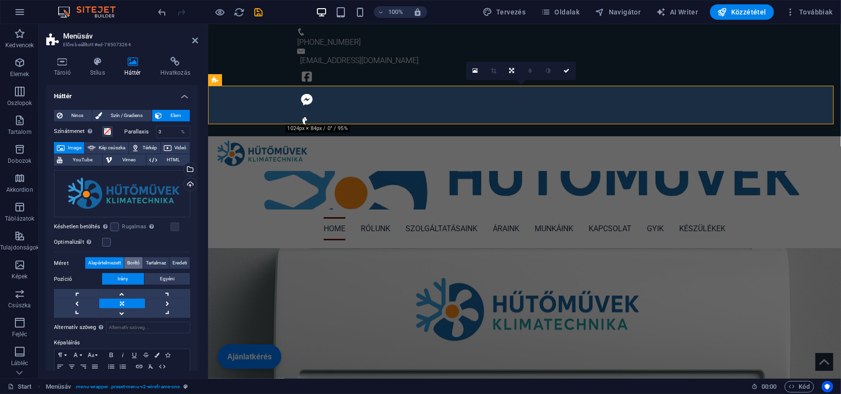
click at [128, 262] on span "Borító" at bounding box center [133, 263] width 13 height 12
click at [147, 262] on span "Tartalmaz" at bounding box center [156, 263] width 20 height 12
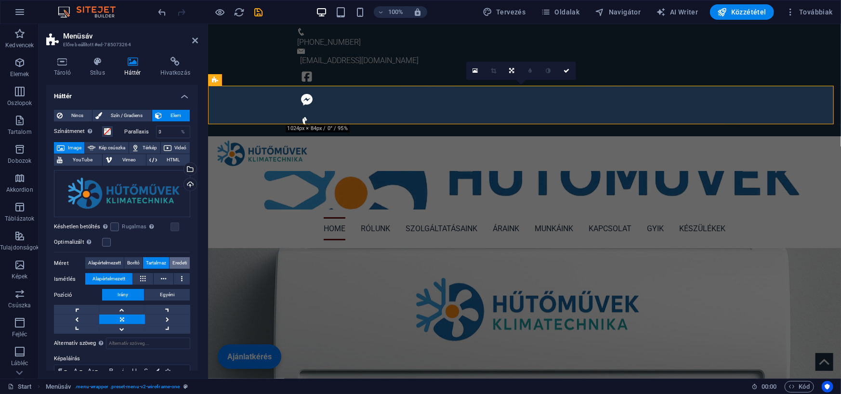
click at [176, 261] on span "Eredeti" at bounding box center [179, 263] width 14 height 12
click at [89, 260] on span "Alapértelmezett" at bounding box center [104, 263] width 33 height 12
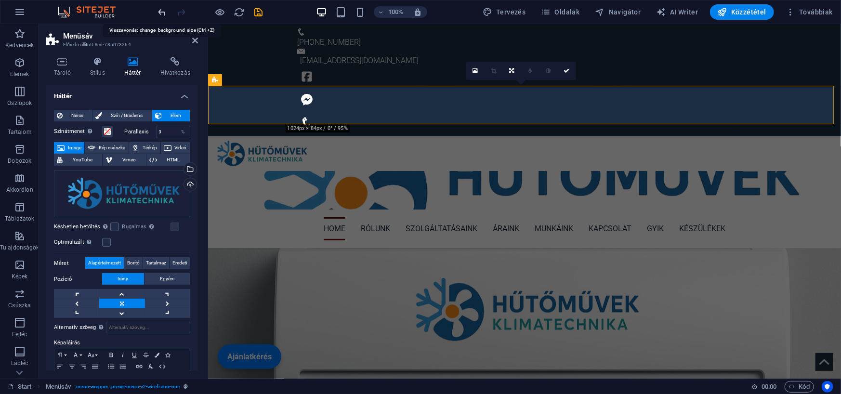
click at [164, 12] on icon "undo" at bounding box center [162, 12] width 11 height 11
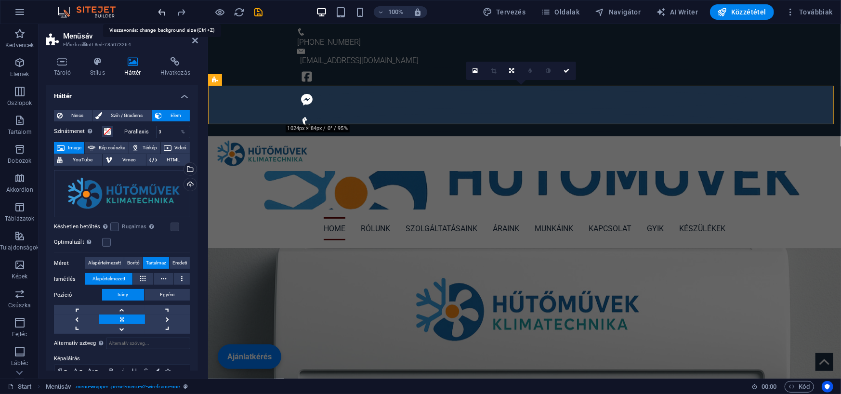
click at [164, 12] on icon "undo" at bounding box center [162, 12] width 11 height 11
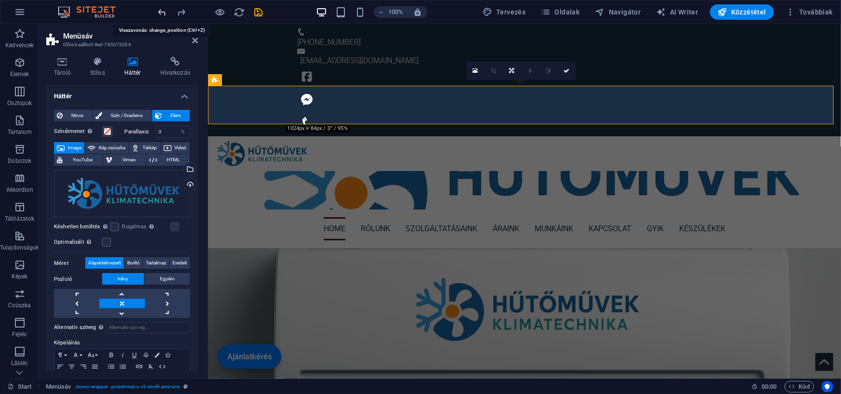
click at [164, 12] on icon "undo" at bounding box center [162, 12] width 11 height 11
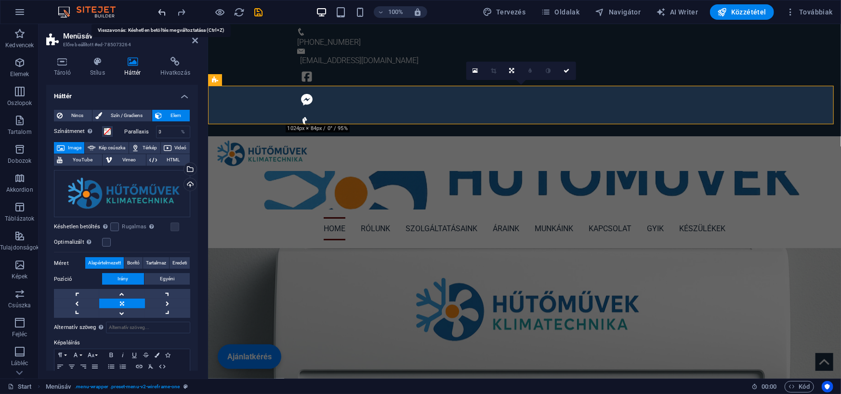
click at [164, 12] on icon "undo" at bounding box center [162, 12] width 11 height 11
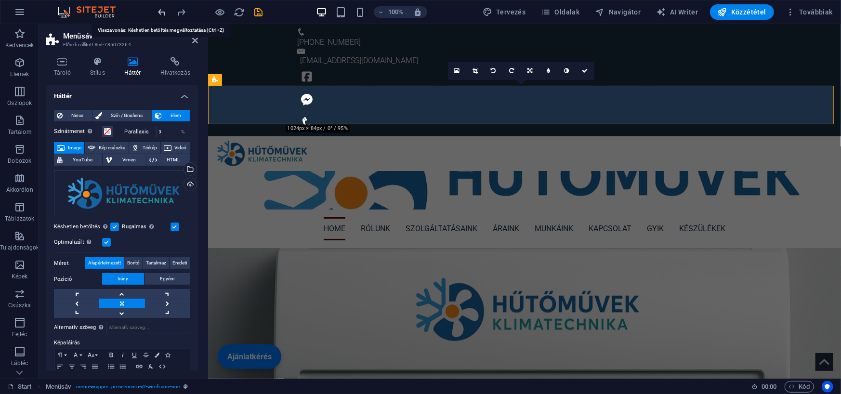
click at [164, 12] on icon "undo" at bounding box center [162, 12] width 11 height 11
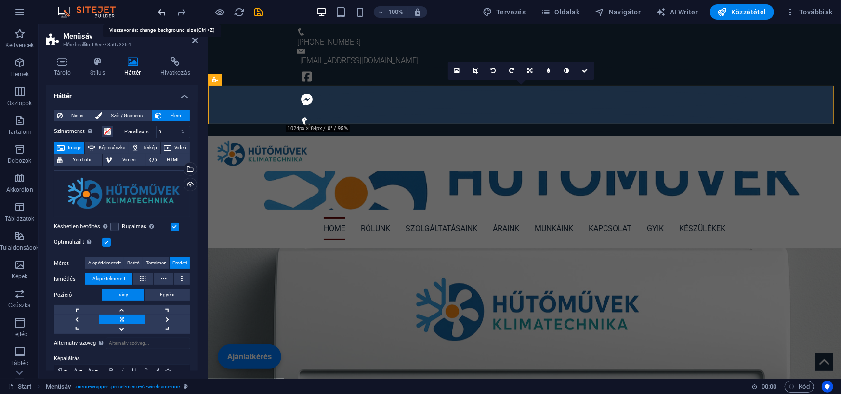
click at [164, 12] on icon "undo" at bounding box center [162, 12] width 11 height 11
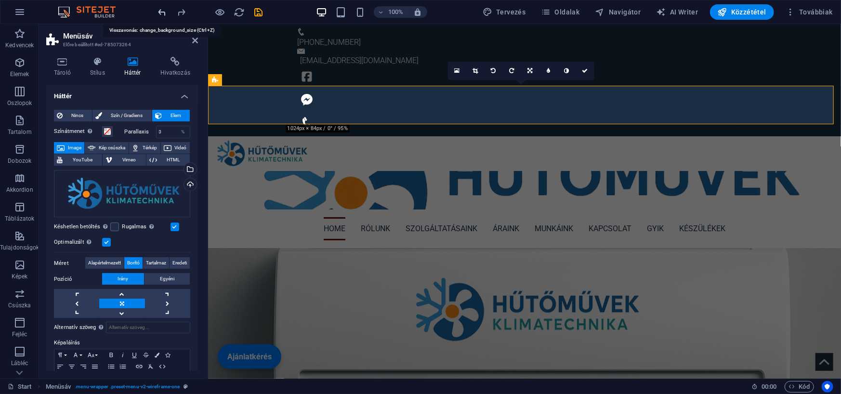
click at [164, 12] on icon "undo" at bounding box center [162, 12] width 11 height 11
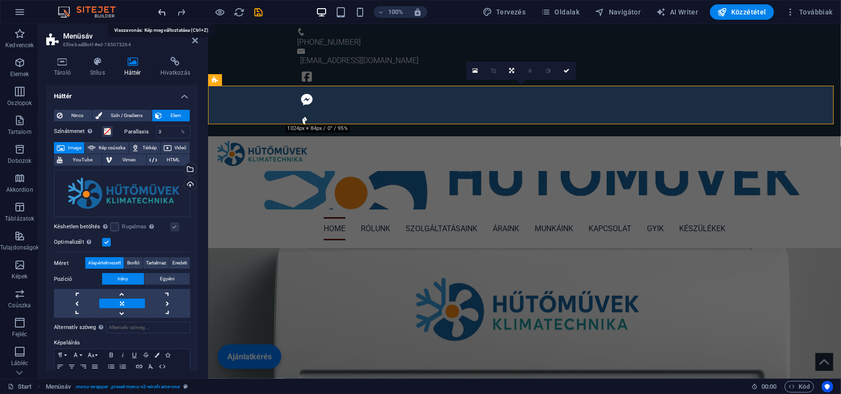
click at [164, 12] on icon "undo" at bounding box center [162, 12] width 11 height 11
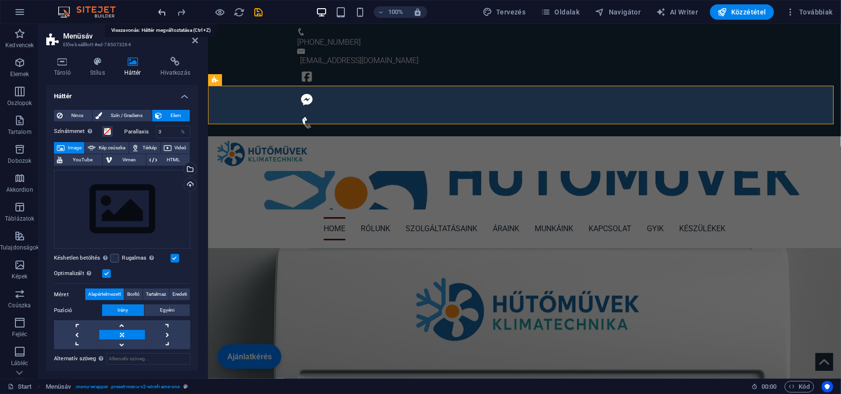
click at [164, 12] on icon "undo" at bounding box center [162, 12] width 11 height 11
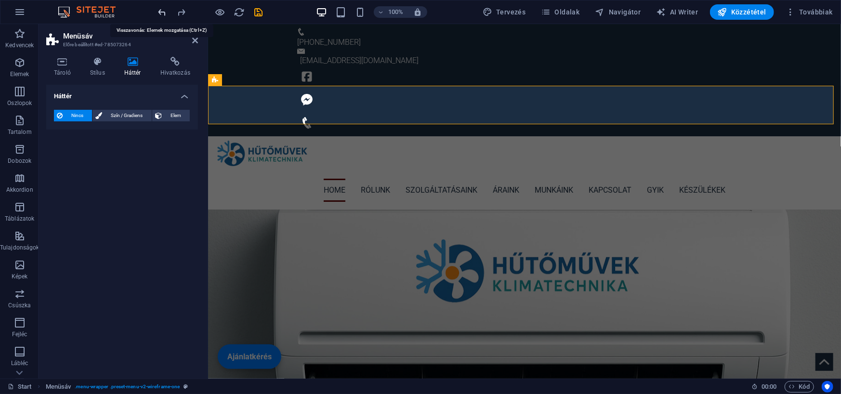
click at [164, 12] on icon "undo" at bounding box center [162, 12] width 11 height 11
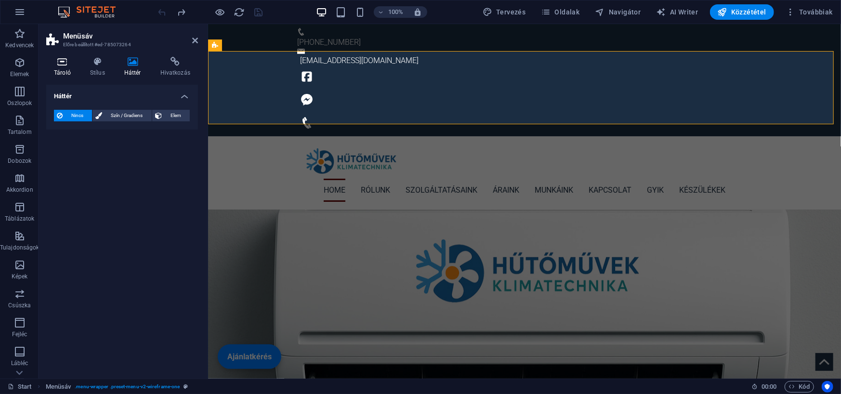
click at [69, 67] on h4 "Tároló" at bounding box center [64, 67] width 36 height 20
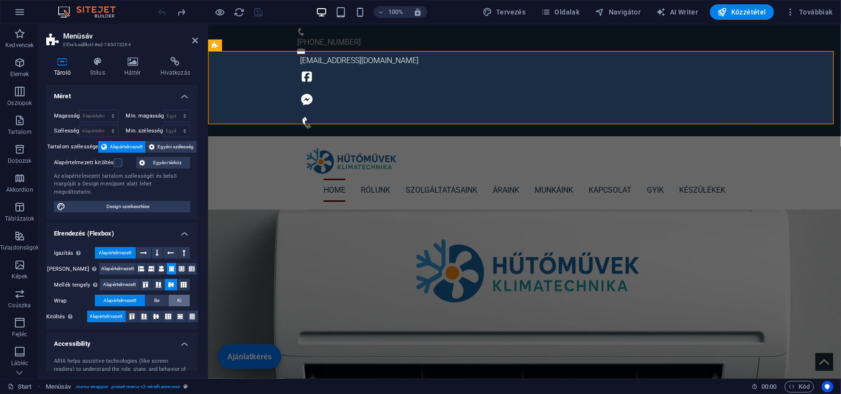
click at [180, 295] on span "Ki" at bounding box center [179, 301] width 4 height 12
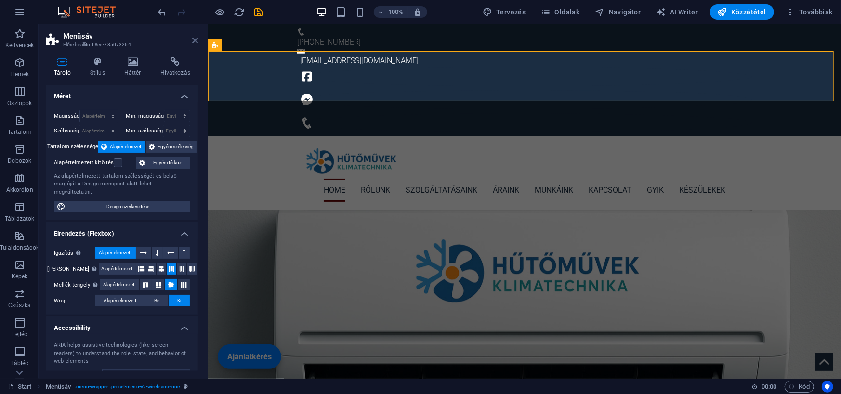
click at [194, 39] on icon at bounding box center [195, 41] width 6 height 8
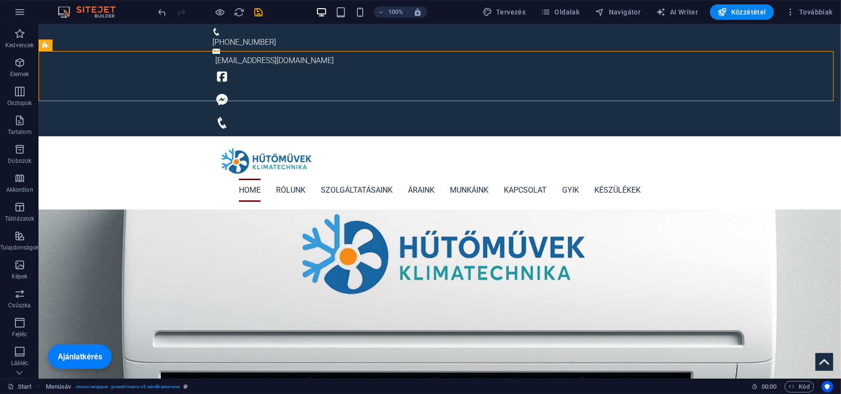
click at [164, 11] on icon "undo" at bounding box center [162, 12] width 11 height 11
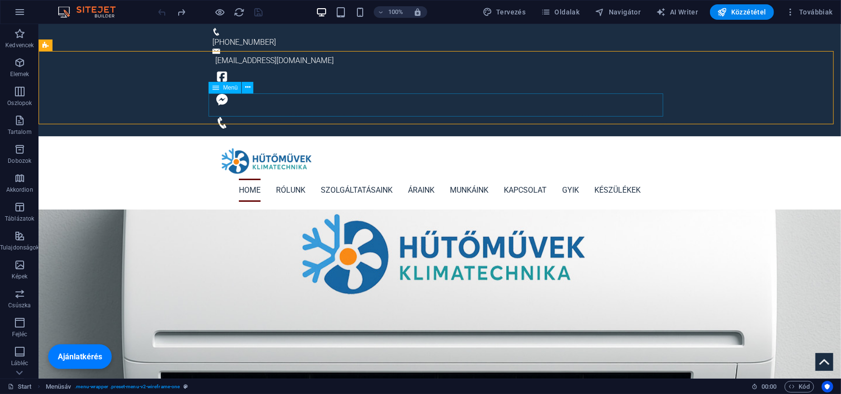
click at [239, 178] on nav "Home Rólunk Szolgáltatásaink Áraink Munkáink Kapcsolat GYIK Készülékek" at bounding box center [439, 189] width 454 height 23
select select
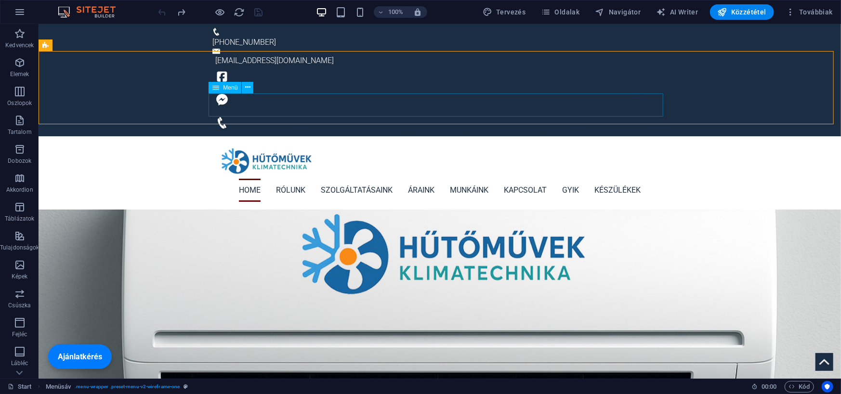
select select
select select "4"
select select "5"
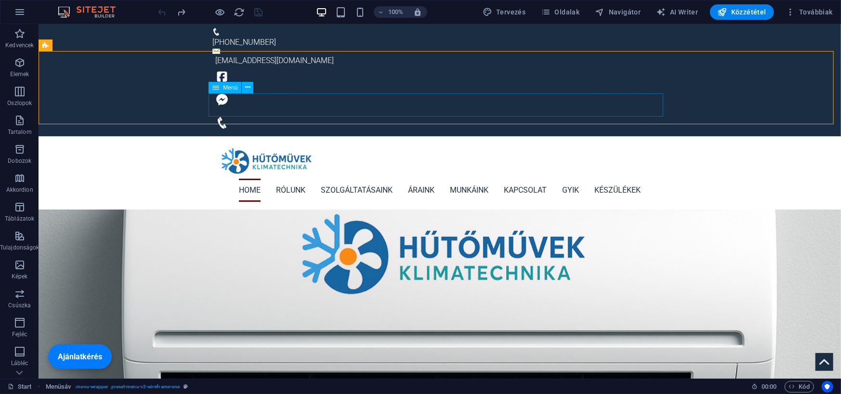
select select "overlay"
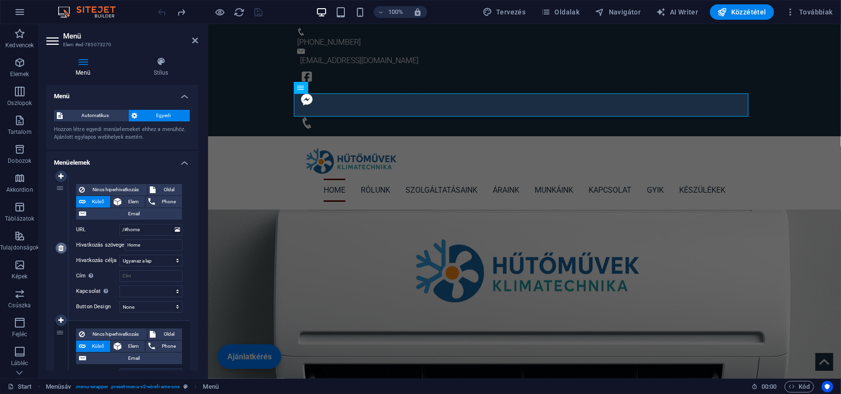
click at [61, 248] on icon at bounding box center [60, 248] width 5 height 7
type input "/#about"
type input "Rólunk"
select select
type input "/#service"
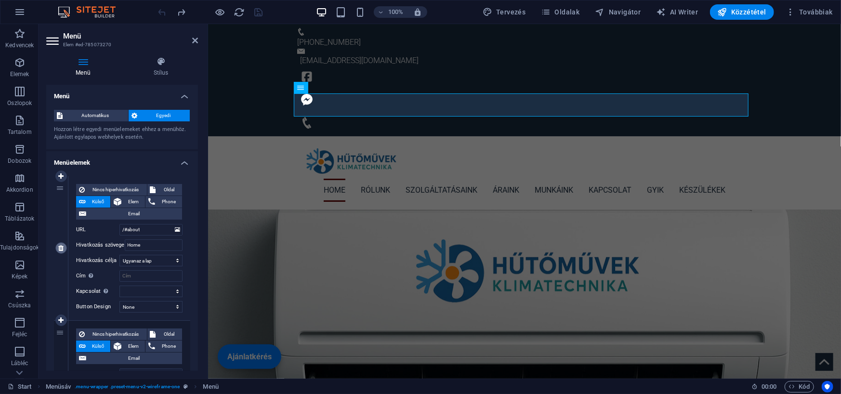
type input "Szolgáltatásaink"
select select
type input "/#price"
type input "Áraink"
select select
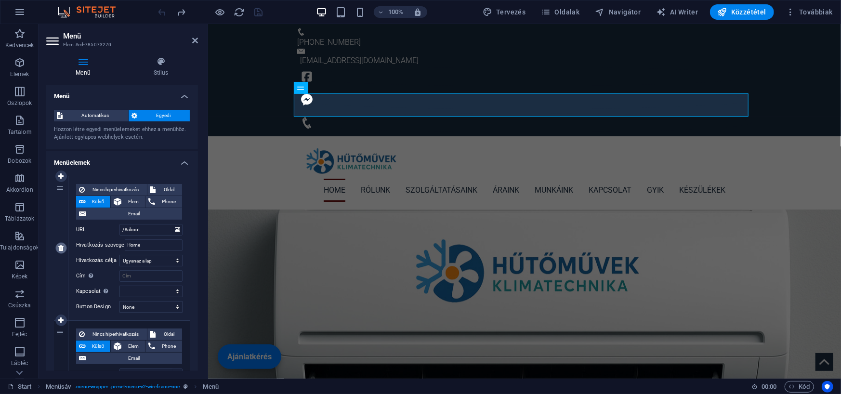
type input "/#munkaink"
type input "Munkáink"
select select
type input "/#contact"
type input "Kapcsolat"
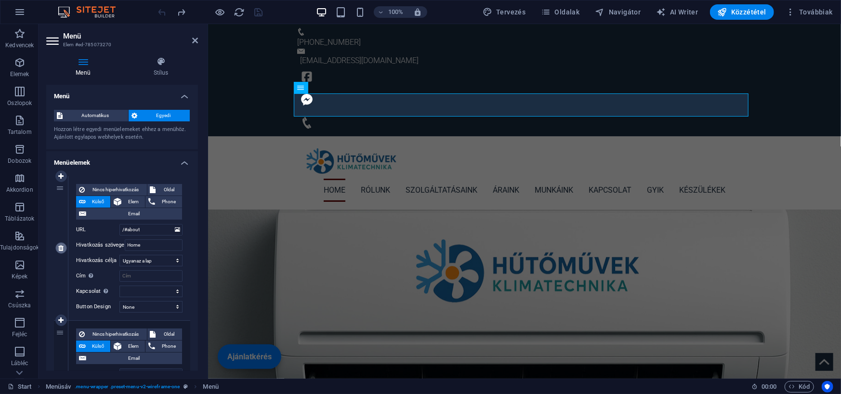
select select
select select "4"
type input "GYIK"
select select "blank"
select select
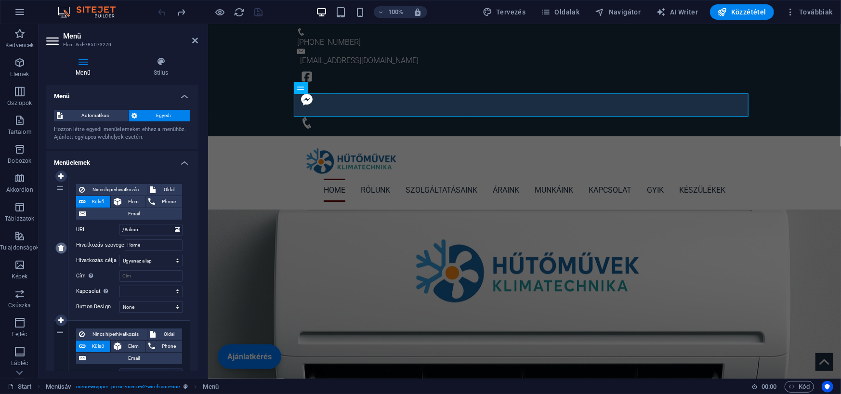
select select "5"
type input "Készülékek"
select select "overlay"
type input "Általunk forgalmazott készülékek"
select select
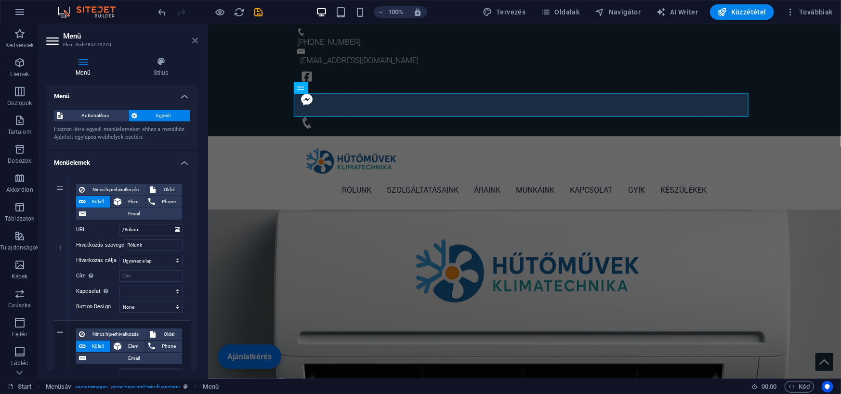
click at [195, 40] on icon at bounding box center [195, 41] width 6 height 8
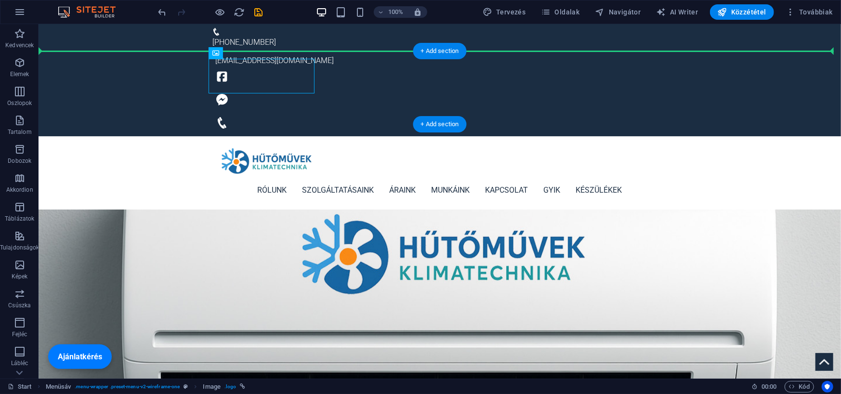
drag, startPoint x: 246, startPoint y: 77, endPoint x: 173, endPoint y: 90, distance: 73.9
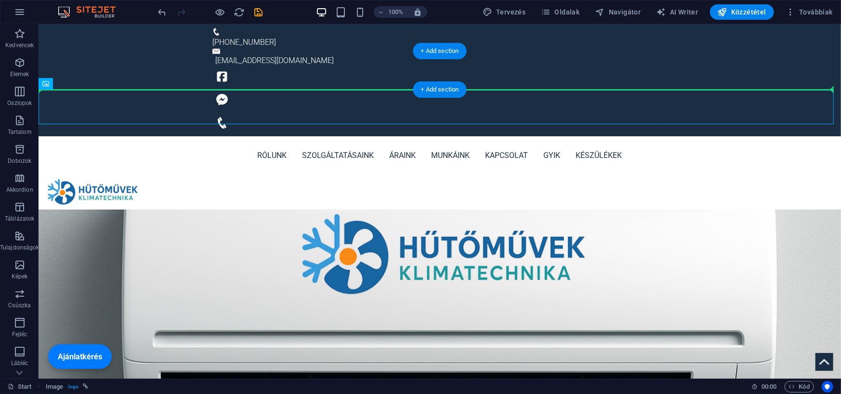
drag, startPoint x: 111, startPoint y: 107, endPoint x: 166, endPoint y: 71, distance: 65.8
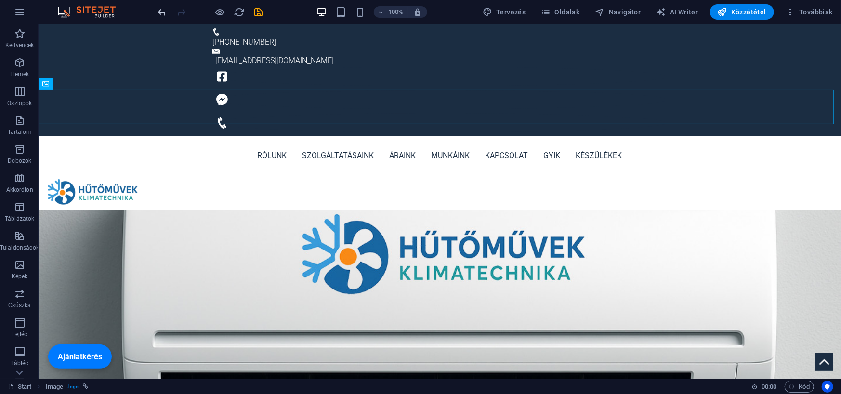
click at [162, 14] on icon "undo" at bounding box center [162, 12] width 11 height 11
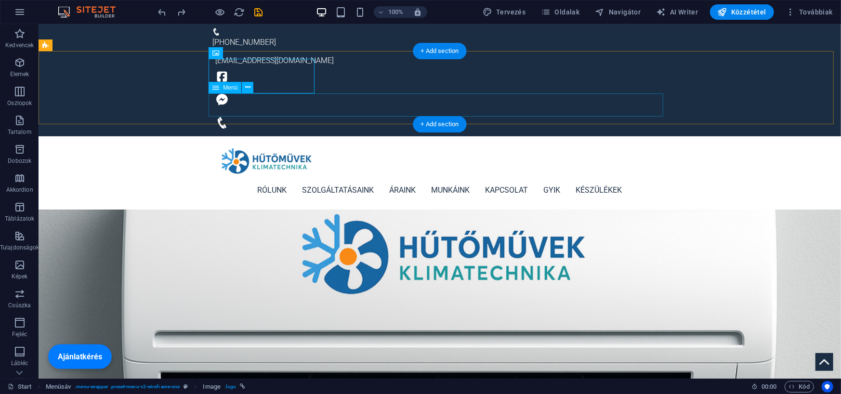
click at [245, 178] on nav "Rólunk Szolgáltatásaink Áraink Munkáink Kapcsolat GYIK Készülékek" at bounding box center [439, 189] width 454 height 23
select select
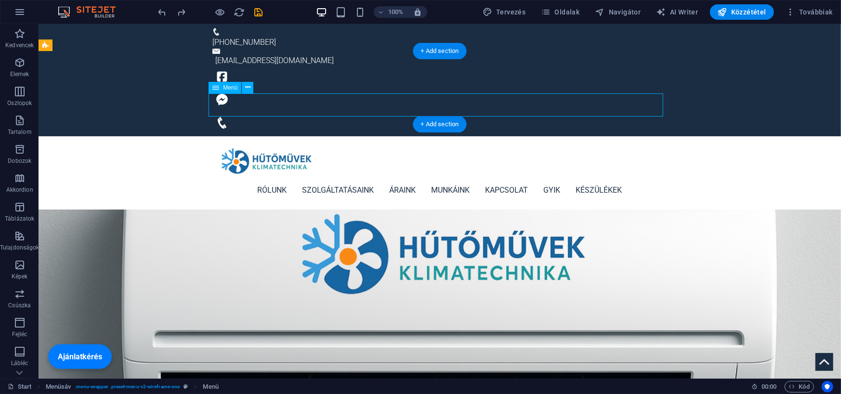
select select
select select "4"
select select "5"
select select "overlay"
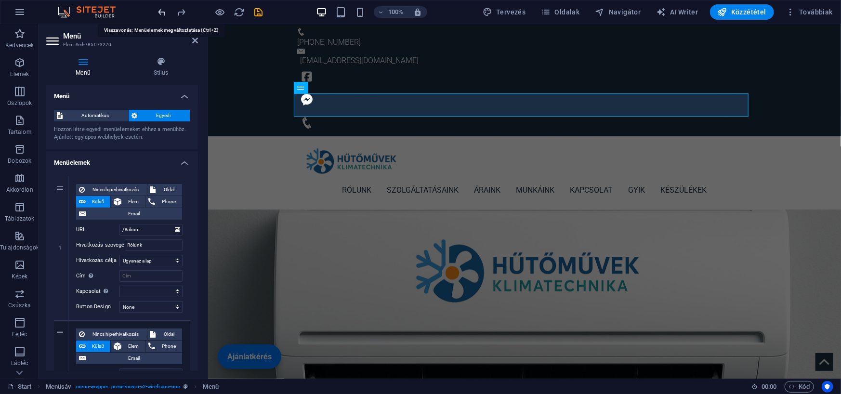
click at [165, 15] on icon "undo" at bounding box center [162, 12] width 11 height 11
type input "/#home"
type input "Home"
select select
type input "/#about"
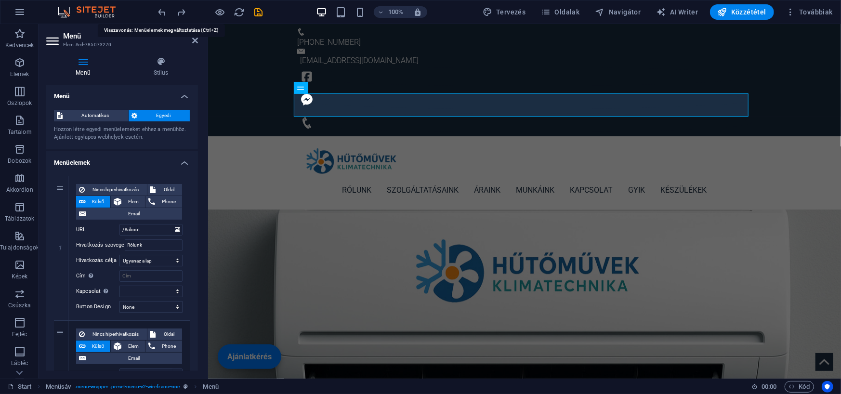
type input "Rólunk"
select select
type input "/#service"
type input "Szolgáltatásaink"
select select
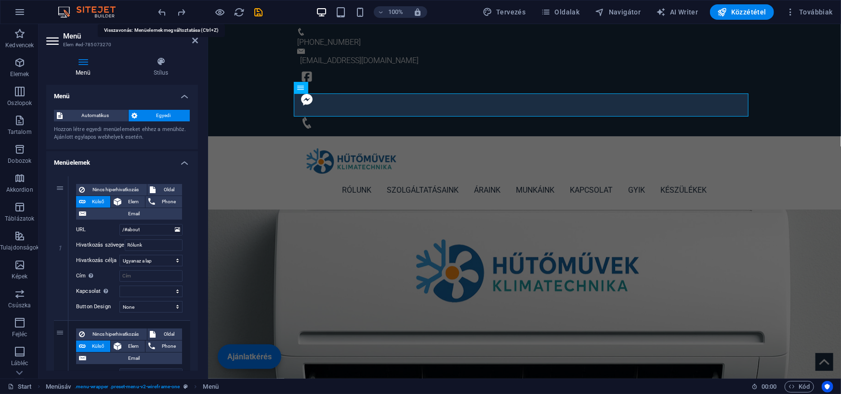
type input "/#price"
type input "Áraink"
select select
type input "/#munkaink"
type input "Munkáink"
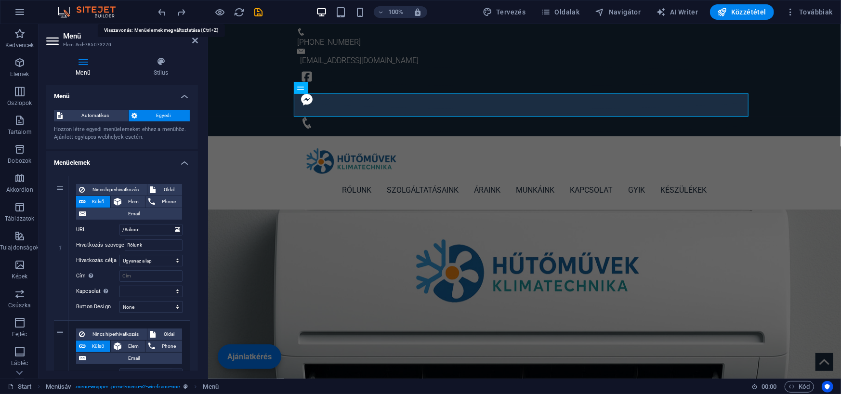
select select
type input "/#contact"
type input "Kapcsolat"
select select
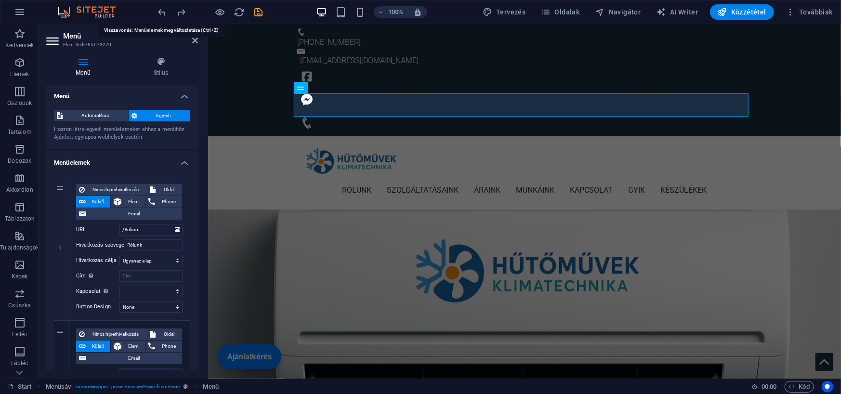
select select "4"
type input "GYIK"
select select "blank"
select select
select select "5"
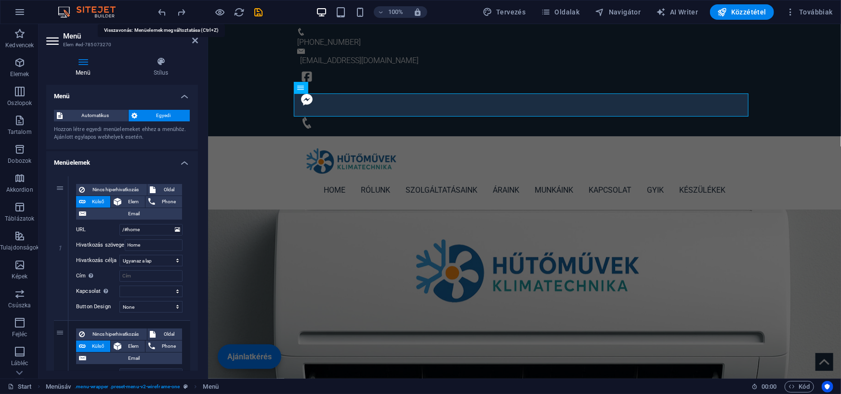
select select "overlay"
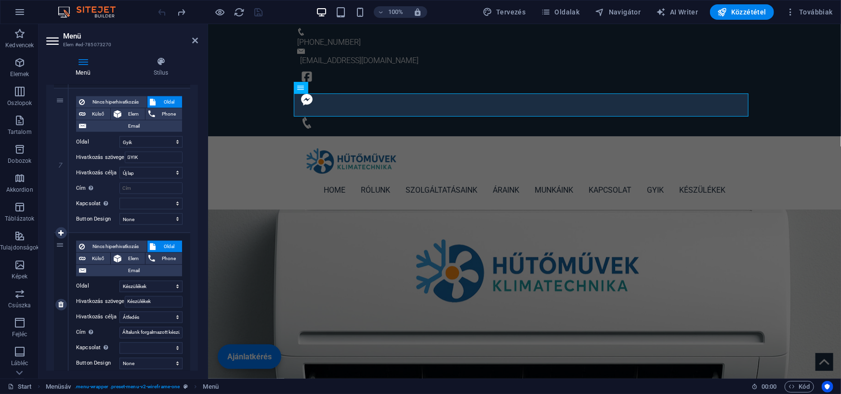
scroll to position [994, 0]
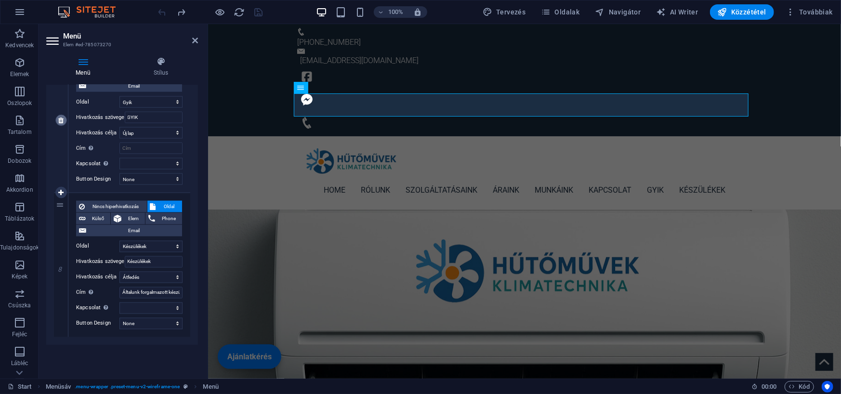
click at [0, 0] on icon at bounding box center [0, 0] width 0 height 0
select select
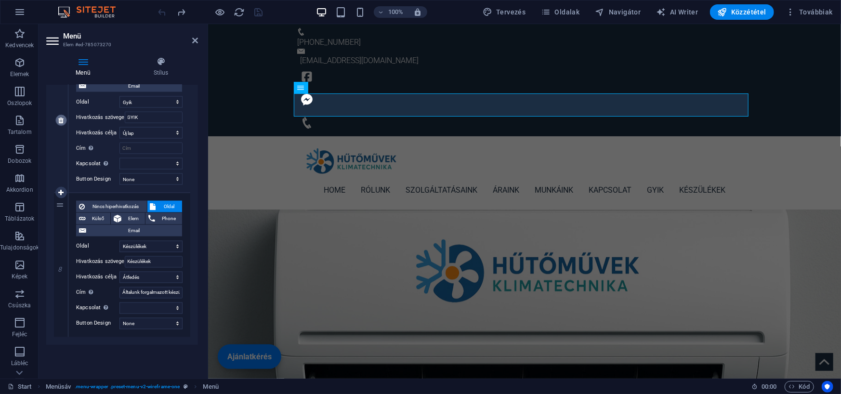
select select
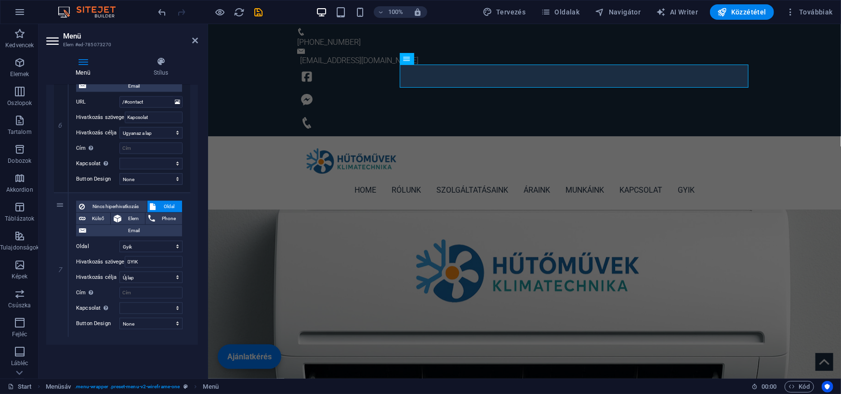
click at [161, 13] on icon "undo" at bounding box center [162, 12] width 11 height 11
select select
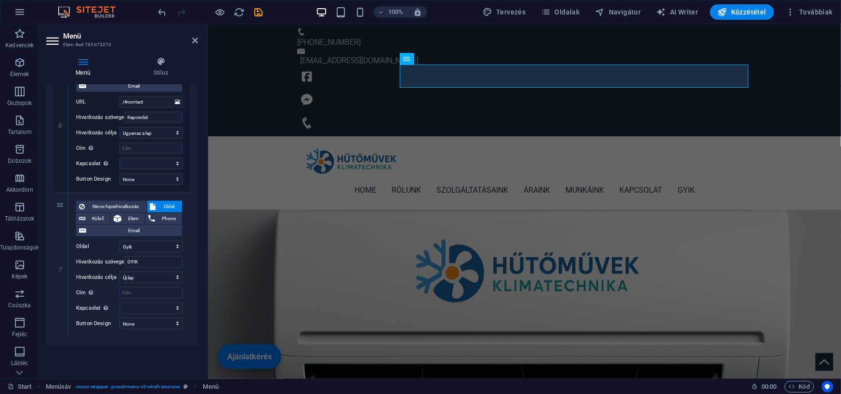
select select
select select "5"
select select "overlay"
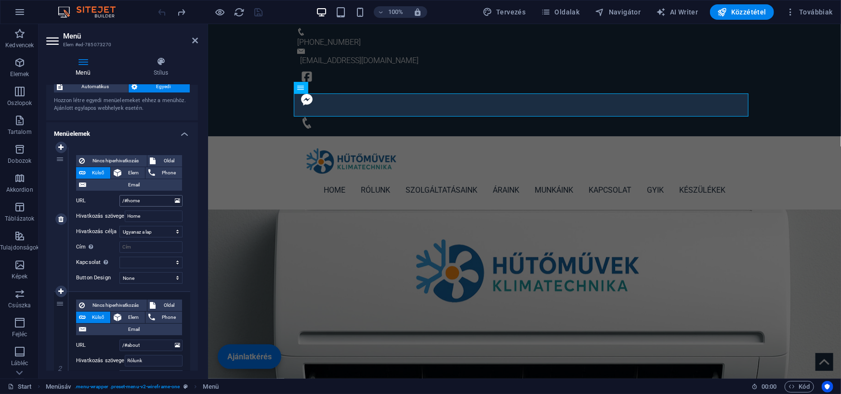
scroll to position [0, 0]
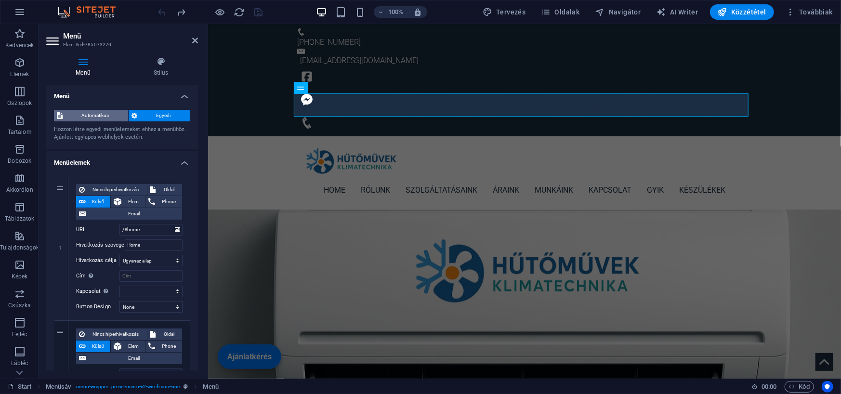
click at [83, 114] on span "Automatikus" at bounding box center [95, 116] width 60 height 12
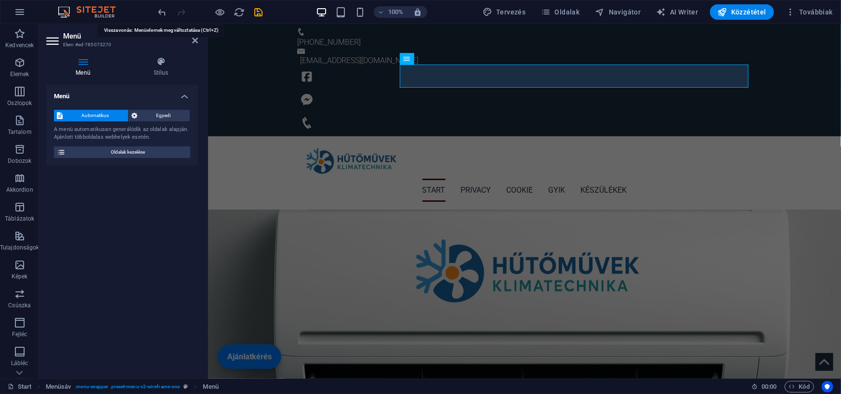
click at [159, 11] on icon "undo" at bounding box center [162, 12] width 11 height 11
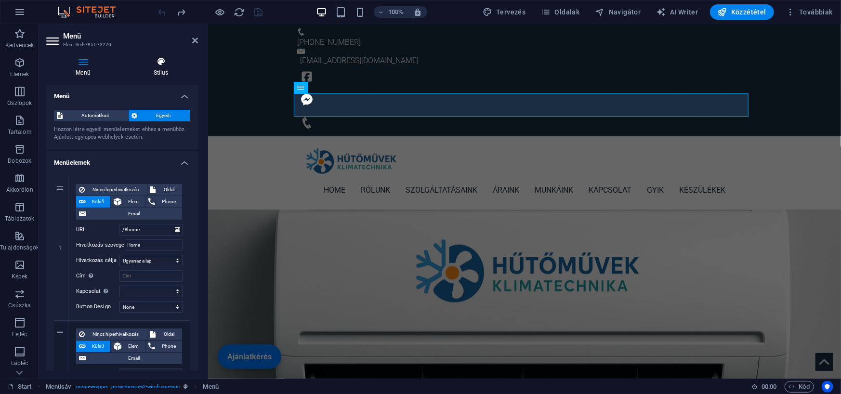
click at [162, 69] on h4 "Stílus" at bounding box center [161, 67] width 74 height 20
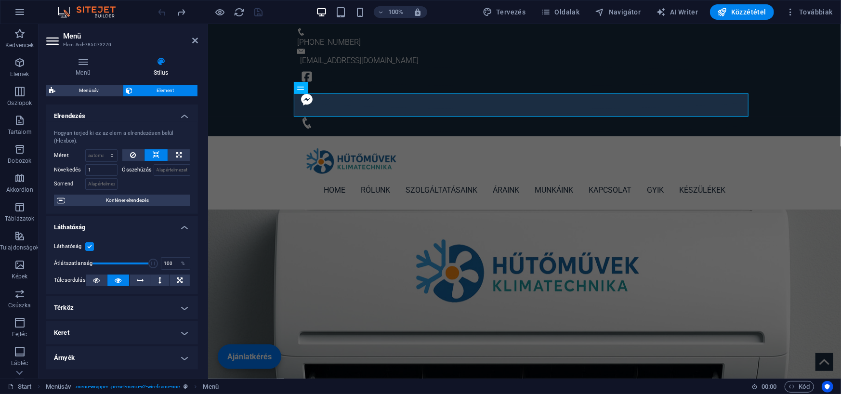
click at [106, 303] on h4 "Térköz" at bounding box center [122, 307] width 152 height 23
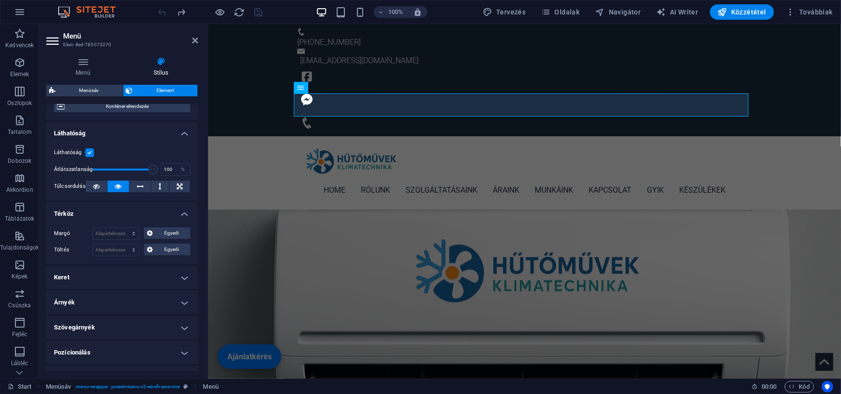
scroll to position [96, 0]
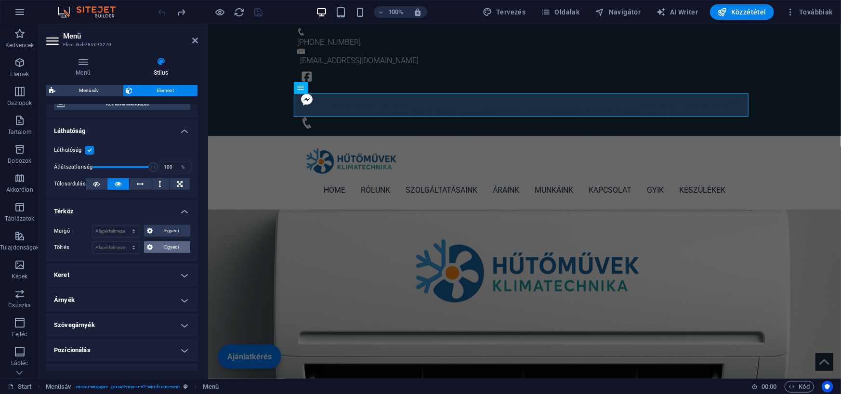
click at [149, 244] on icon at bounding box center [150, 247] width 6 height 12
click at [258, 136] on div "Home Rólunk Szolgáltatásaink Áraink Munkáink Kapcsolat GYIK Készülékek" at bounding box center [524, 172] width 633 height 73
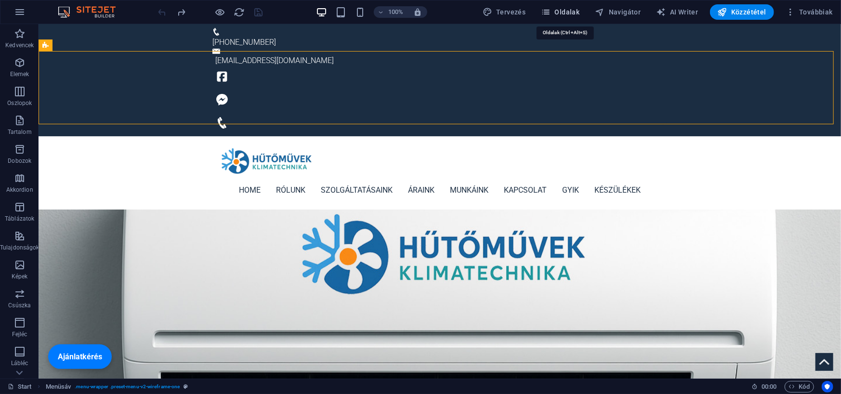
click at [576, 12] on span "Oldalak" at bounding box center [560, 12] width 39 height 10
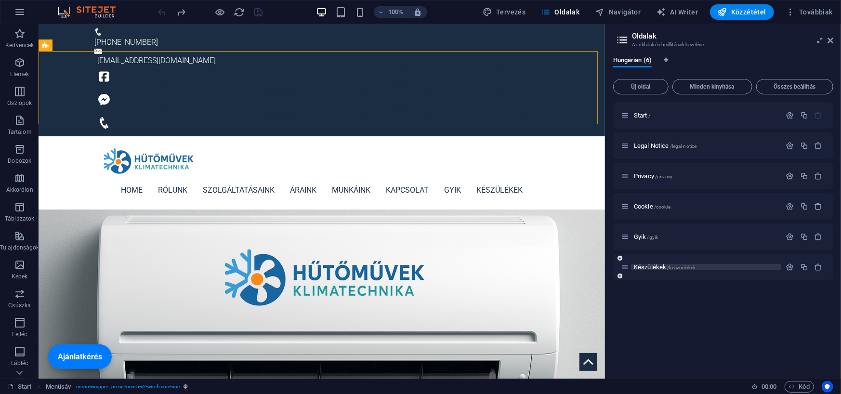
click at [656, 268] on span "Készülékek /keszuelekek" at bounding box center [665, 266] width 62 height 7
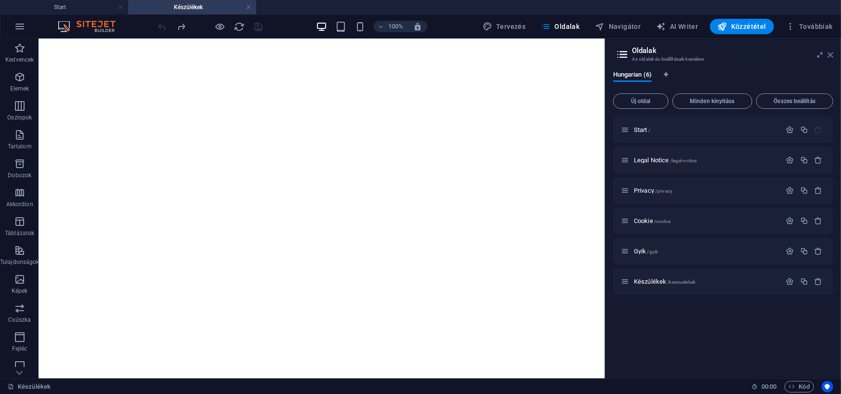
click at [831, 55] on icon at bounding box center [830, 55] width 6 height 8
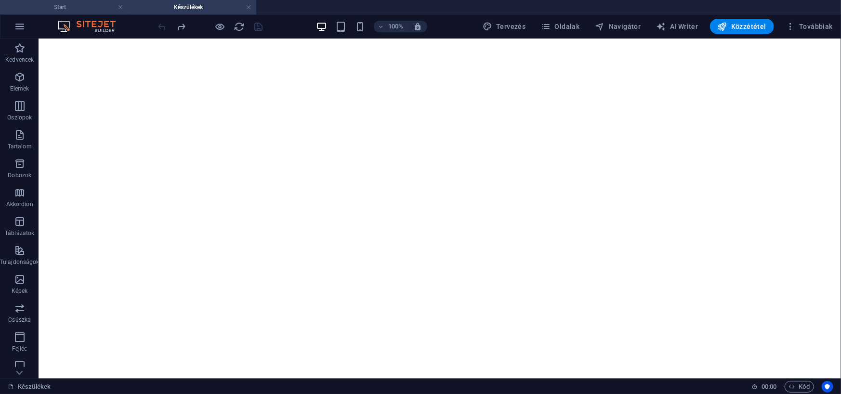
click at [91, 10] on h4 "Start" at bounding box center [64, 7] width 128 height 11
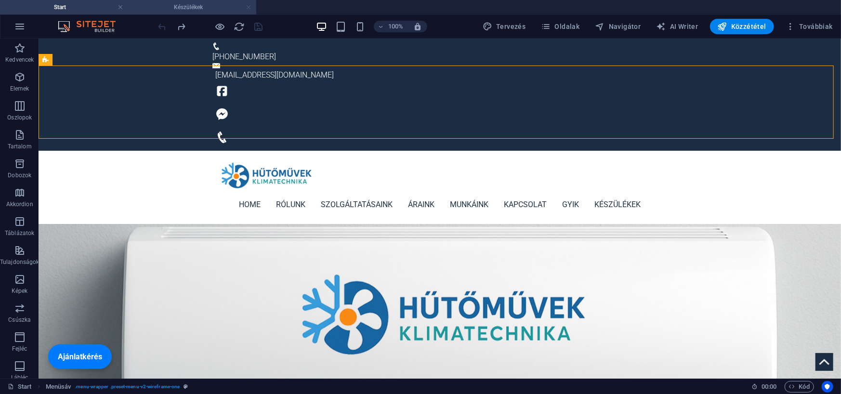
click at [249, 5] on link at bounding box center [249, 7] width 6 height 9
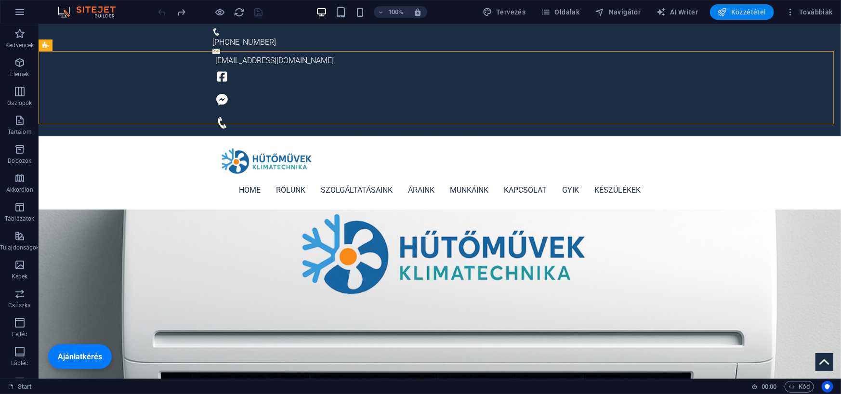
click at [727, 5] on button "Közzététel" at bounding box center [742, 11] width 64 height 15
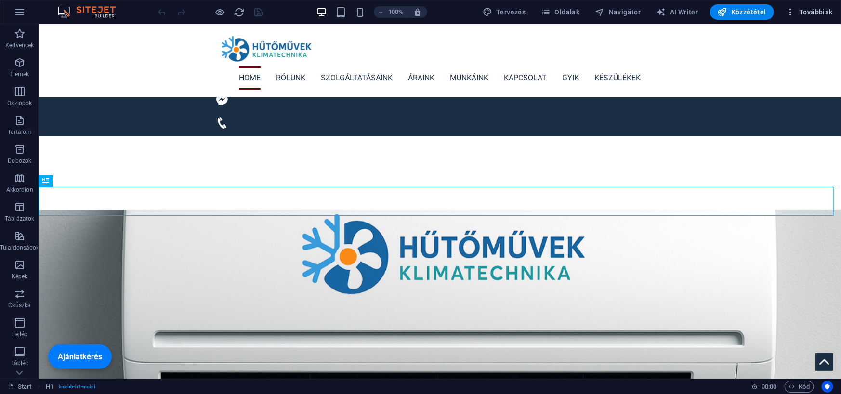
scroll to position [209, 0]
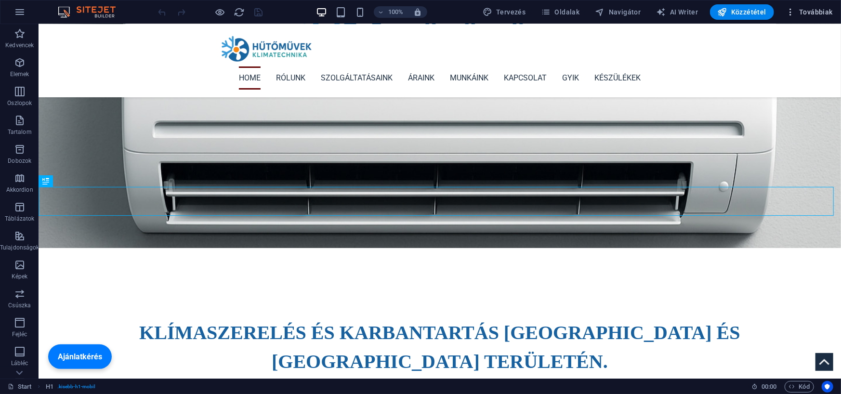
click at [814, 9] on span "Továbbiak" at bounding box center [808, 12] width 47 height 10
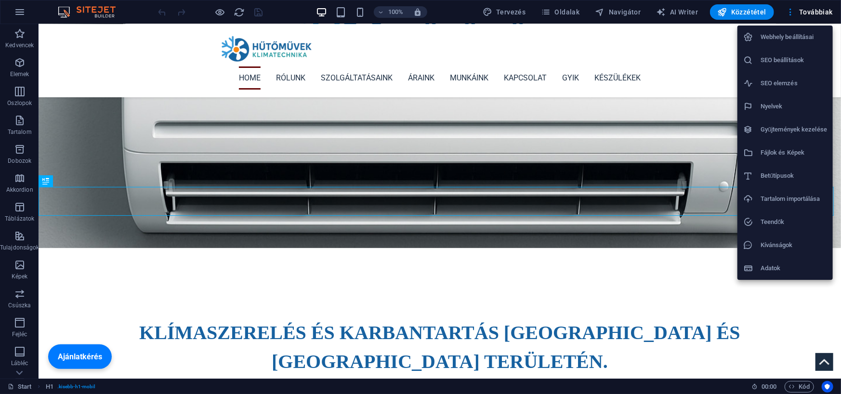
click at [783, 62] on h6 "SEO beállítások" at bounding box center [793, 60] width 66 height 12
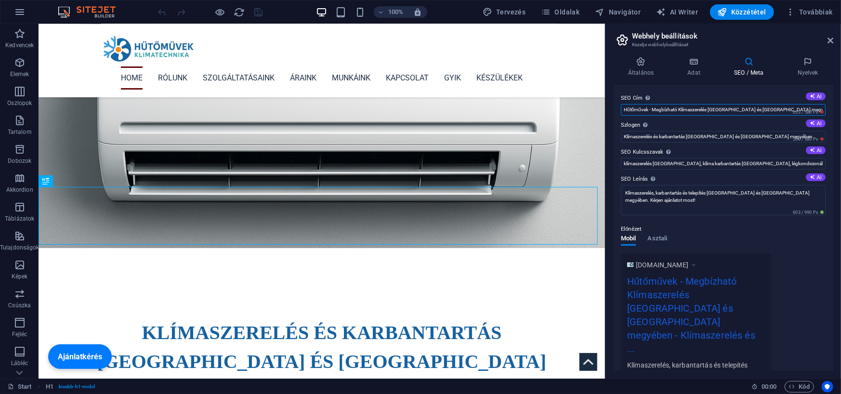
drag, startPoint x: 679, startPoint y: 109, endPoint x: 654, endPoint y: 108, distance: 25.5
click at [654, 108] on input "Hűtőművek - Megbízható Klímaszerelés Budapesten és Pest megyében" at bounding box center [723, 110] width 205 height 12
click at [683, 107] on input "Hűtőművek - Klímaszerelés Budapesten és Pest megyében" at bounding box center [723, 110] width 205 height 12
click at [693, 110] on input "Hűtőművek - Klímaszerelés és karbantarás Budapesten és Pest megyében" at bounding box center [723, 110] width 205 height 12
click at [698, 136] on input "Klímaszerelés és karbantartás Budapesten és Pest megyében" at bounding box center [723, 137] width 205 height 12
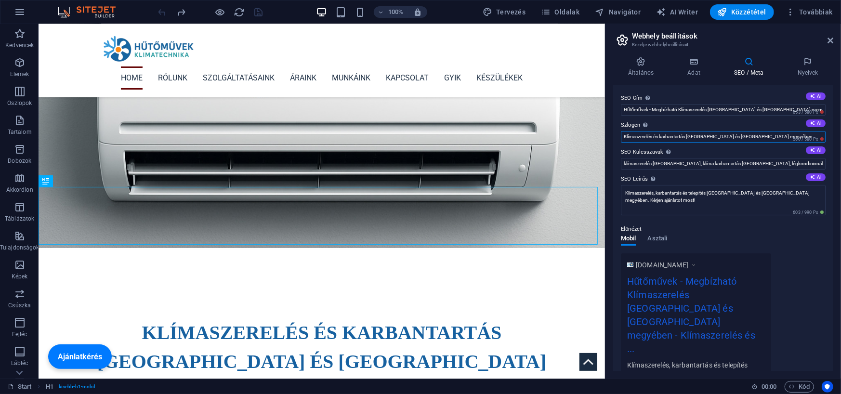
drag, startPoint x: 758, startPoint y: 136, endPoint x: 622, endPoint y: 135, distance: 136.3
click at [622, 135] on input "Klímaszerelés és karbantartás Budapesten és Pest megyében" at bounding box center [723, 137] width 205 height 12
drag, startPoint x: 653, startPoint y: 109, endPoint x: 782, endPoint y: 108, distance: 129.0
click at [782, 108] on input "Hűtőművek - Megbízható Klímaszerelés Budapesten és Pest megyében" at bounding box center [723, 110] width 205 height 12
paste input "Klímaszerelés és karbantartá"
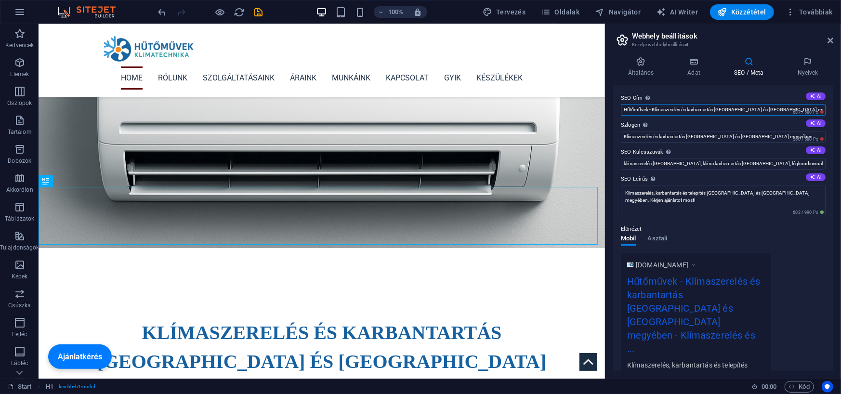
type input "Hűtőművek - Megbízható Klímaszerelés Budapesten és Pest megyében"
click at [815, 124] on button "AI" at bounding box center [815, 123] width 20 height 8
type input "Klímaszerelés és karbantartás Budapesten és Pest megyében"
click at [690, 65] on icon at bounding box center [693, 62] width 43 height 10
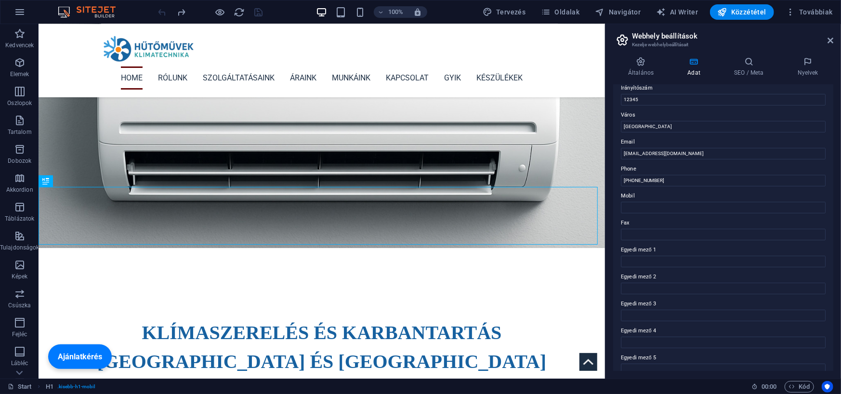
scroll to position [176, 0]
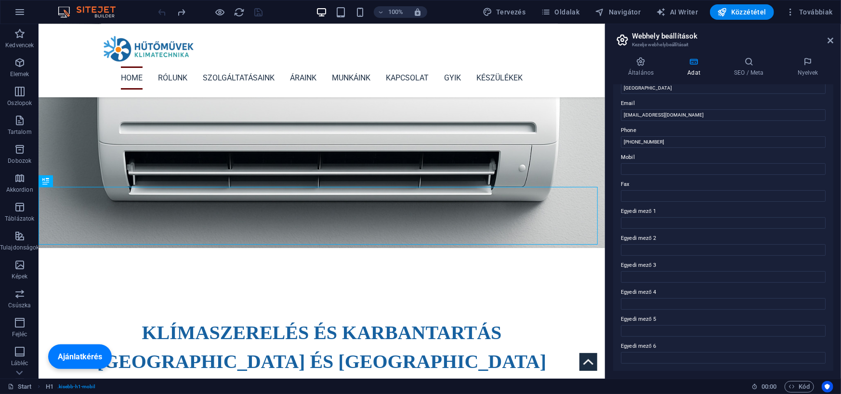
click at [650, 77] on div "Általános Adat SEO / Meta Nyelvek Weboldal neve Hűtőművek klímatechnika Logó Hú…" at bounding box center [723, 214] width 220 height 314
click at [645, 71] on h4 "Általános" at bounding box center [642, 67] width 59 height 20
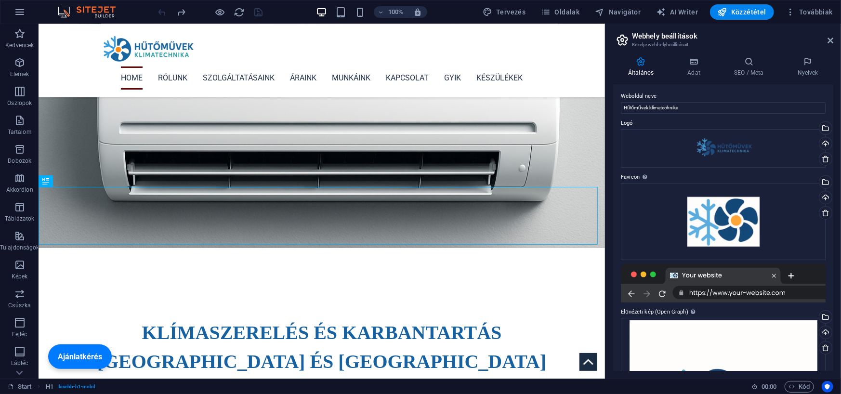
scroll to position [0, 0]
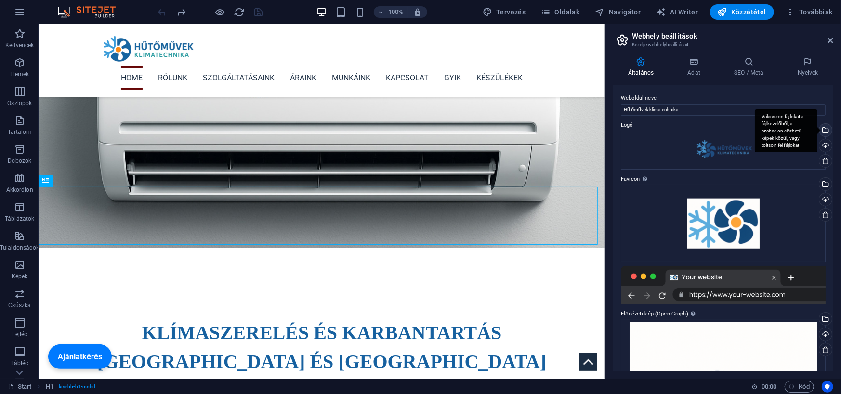
click at [817, 128] on div "Válasszon fájlokat a fájlkezelőből, a szabadon elérhető képek közül, vagy tölts…" at bounding box center [785, 130] width 63 height 43
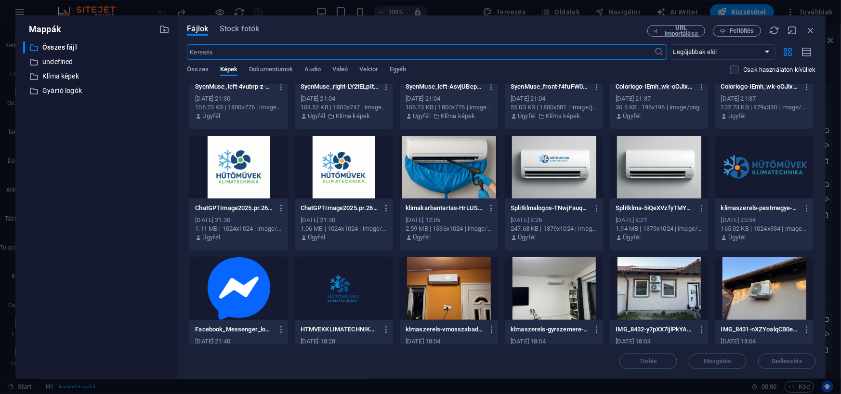
scroll to position [437, 0]
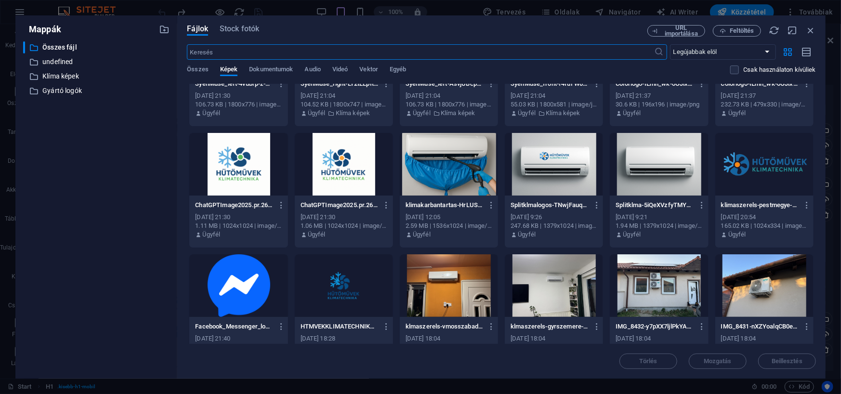
click at [748, 172] on div at bounding box center [764, 164] width 98 height 63
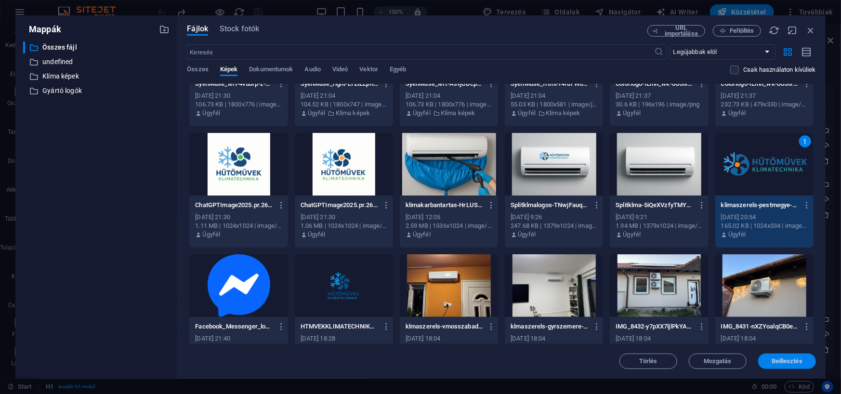
click at [791, 360] on span "Beillesztés" at bounding box center [786, 361] width 31 height 6
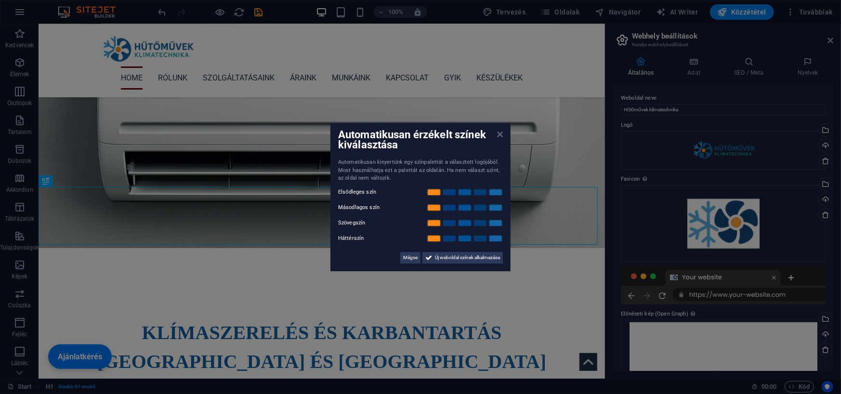
click at [501, 135] on icon at bounding box center [500, 134] width 6 height 8
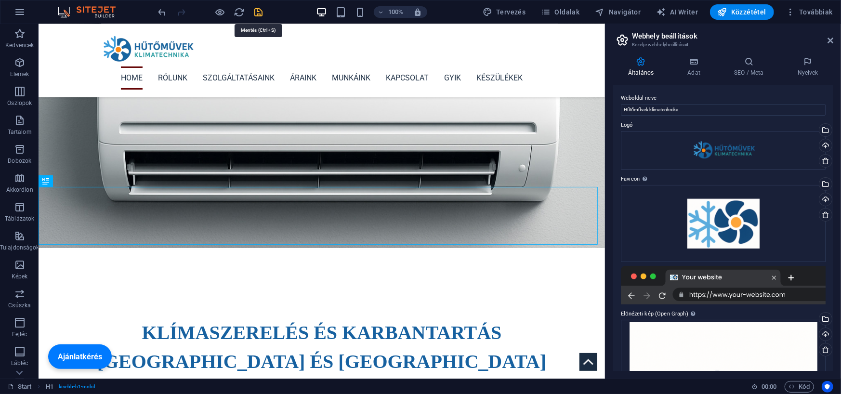
click at [257, 13] on icon "save" at bounding box center [258, 12] width 11 height 11
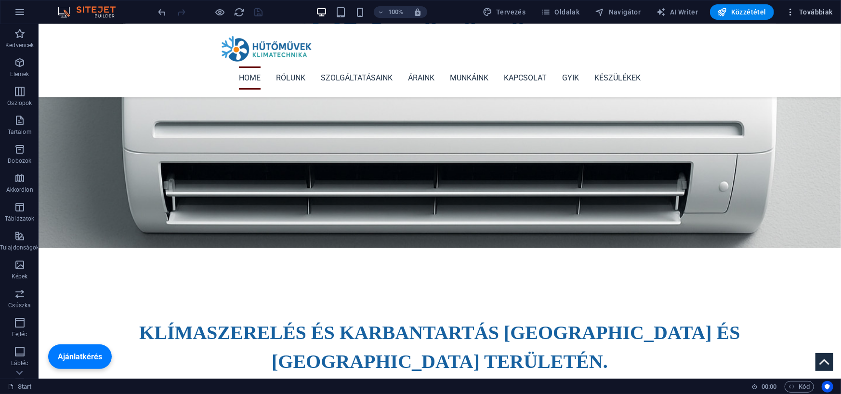
click at [812, 18] on button "Továbbiak" at bounding box center [808, 11] width 55 height 15
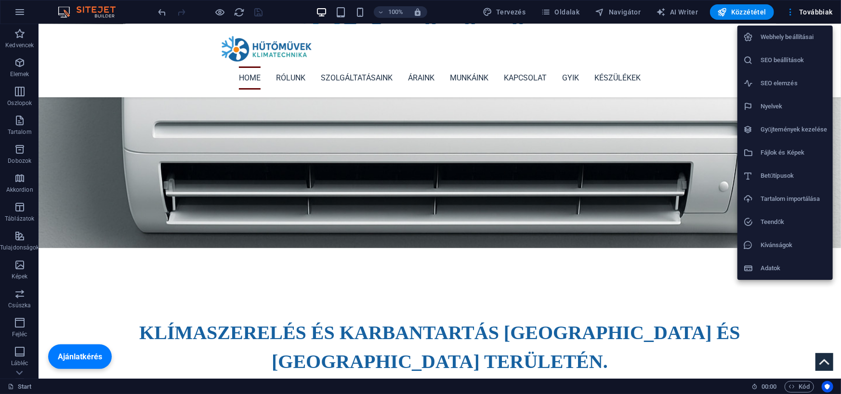
click at [788, 63] on h6 "SEO beállítások" at bounding box center [793, 60] width 66 height 12
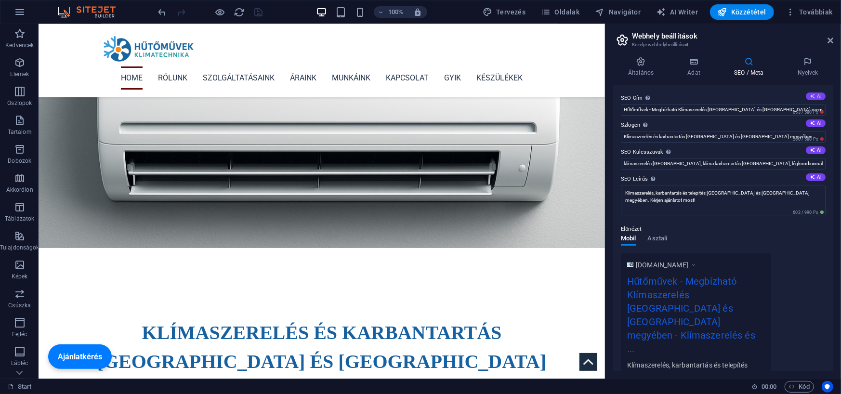
click at [816, 98] on button "AI" at bounding box center [815, 96] width 20 height 8
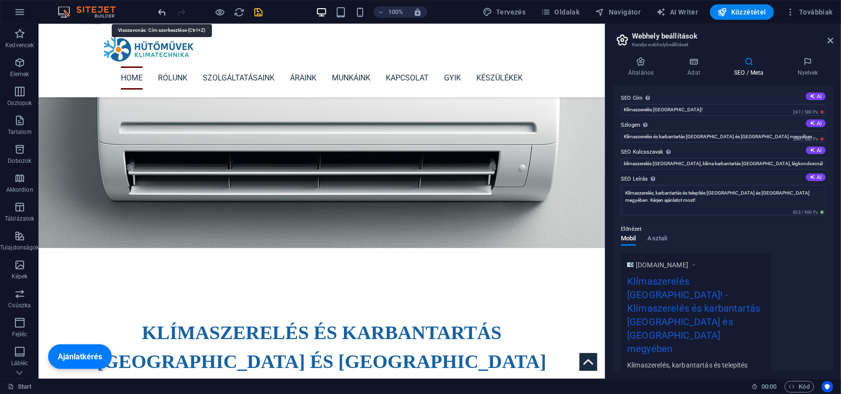
click at [165, 15] on icon "undo" at bounding box center [162, 12] width 11 height 11
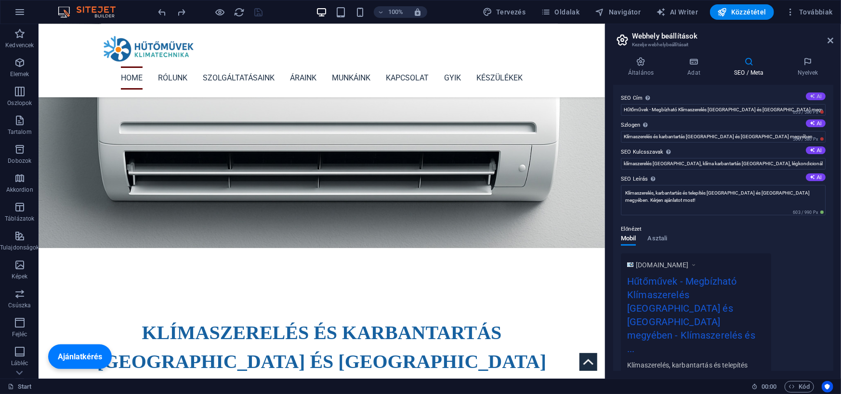
click at [814, 94] on button "AI" at bounding box center [815, 96] width 20 height 8
click at [812, 96] on icon at bounding box center [811, 95] width 5 height 5
click at [810, 96] on icon at bounding box center [811, 95] width 5 height 5
click at [805, 101] on label "SEO Cím Az Ön weboldalának címe - legyen valami, ami kitűnik a kereső találatok…" at bounding box center [723, 98] width 205 height 12
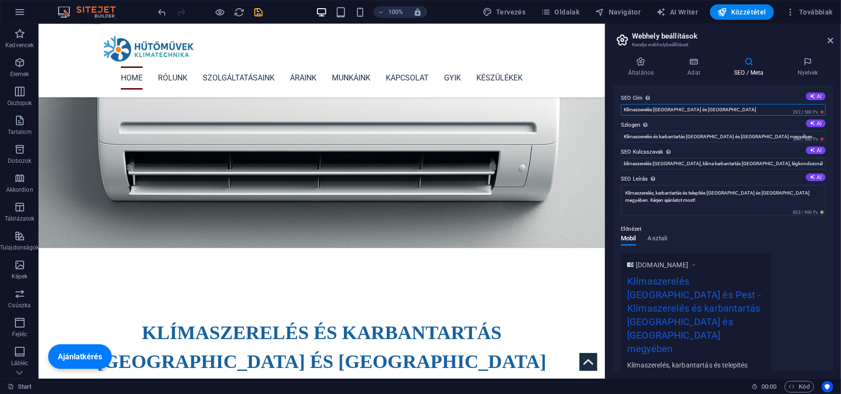
click at [805, 104] on input "Klímaszerelés Budapest és Pest" at bounding box center [723, 110] width 205 height 12
click at [808, 99] on button "AI" at bounding box center [815, 96] width 20 height 8
click at [816, 97] on button "AI" at bounding box center [815, 96] width 20 height 8
click at [816, 94] on button "AI" at bounding box center [815, 96] width 20 height 8
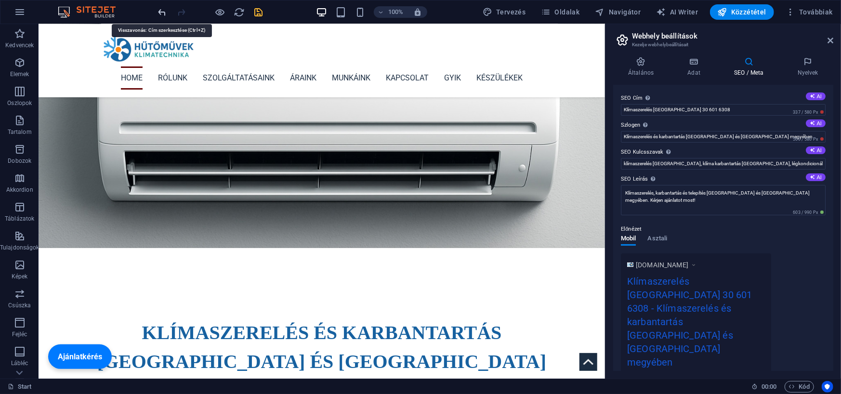
click at [159, 11] on icon "undo" at bounding box center [162, 12] width 11 height 11
click at [160, 11] on icon "undo" at bounding box center [162, 12] width 11 height 11
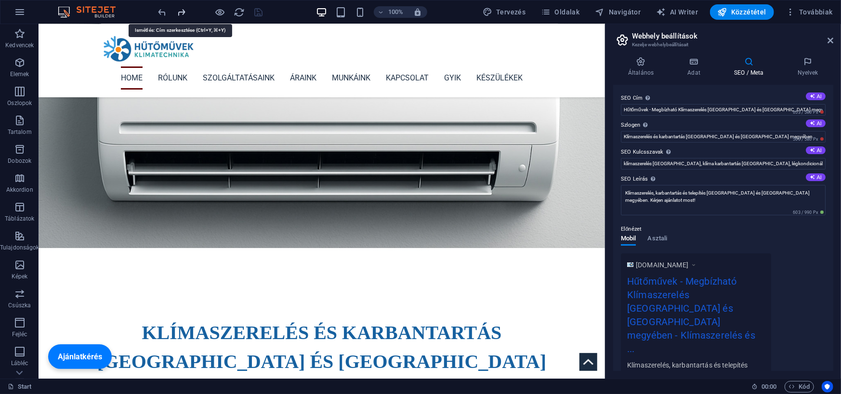
click at [179, 13] on icon "redo" at bounding box center [181, 12] width 11 height 11
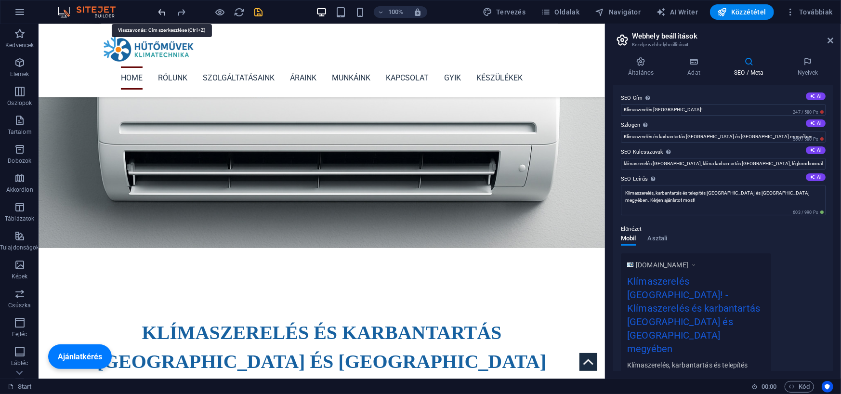
click at [161, 12] on icon "undo" at bounding box center [162, 12] width 11 height 11
type input "Hűtőművek - Megbízható Klímaszerelés Budapesten és Pest megyében"
